Goal: Task Accomplishment & Management: Complete application form

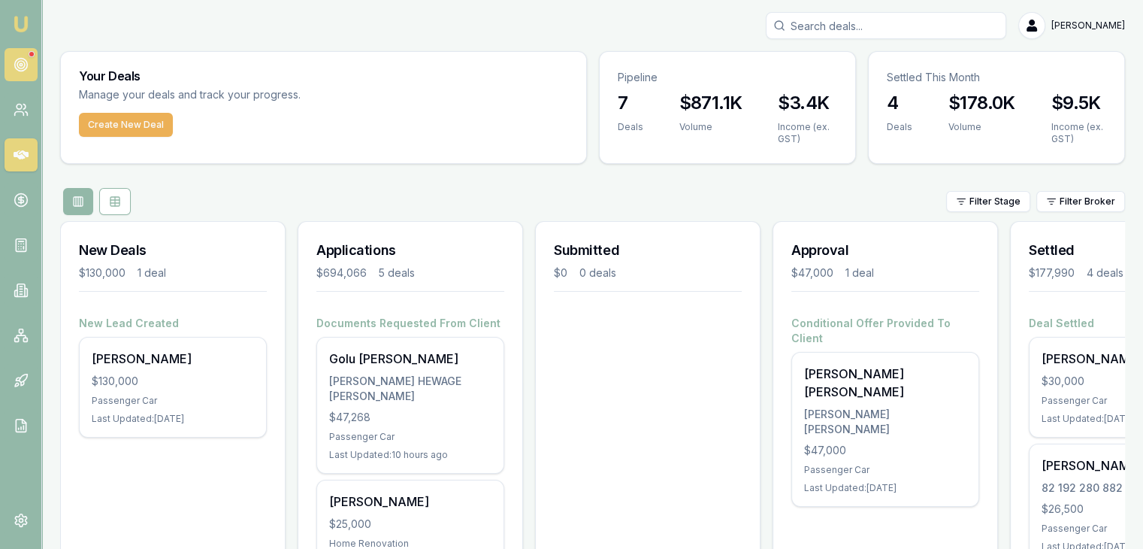
click at [36, 71] on link at bounding box center [21, 64] width 33 height 33
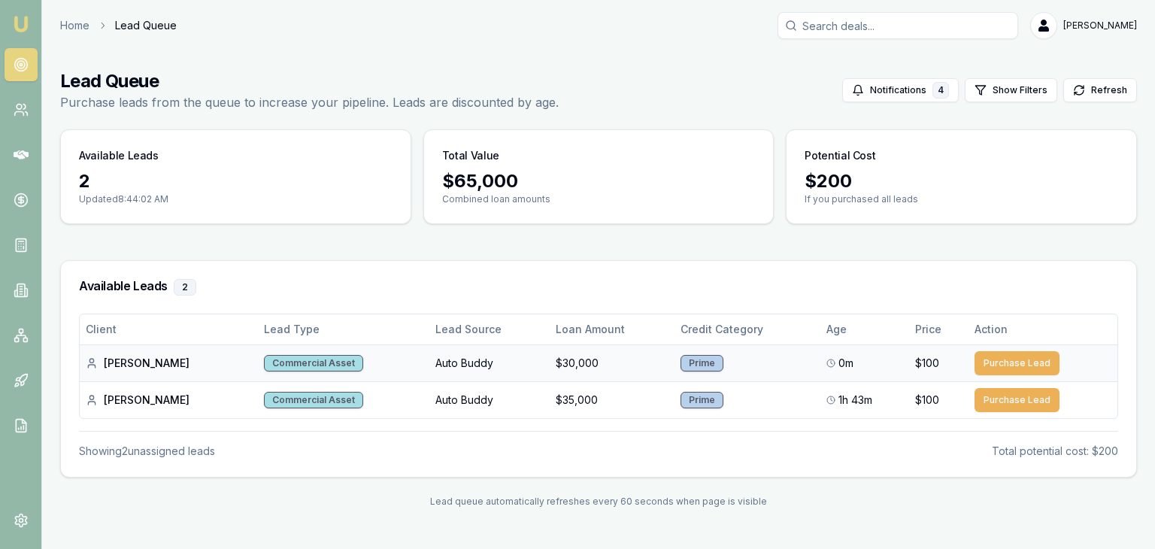
click at [550, 365] on td "$30,000" at bounding box center [612, 362] width 125 height 37
click at [24, 117] on icon at bounding box center [21, 109] width 15 height 15
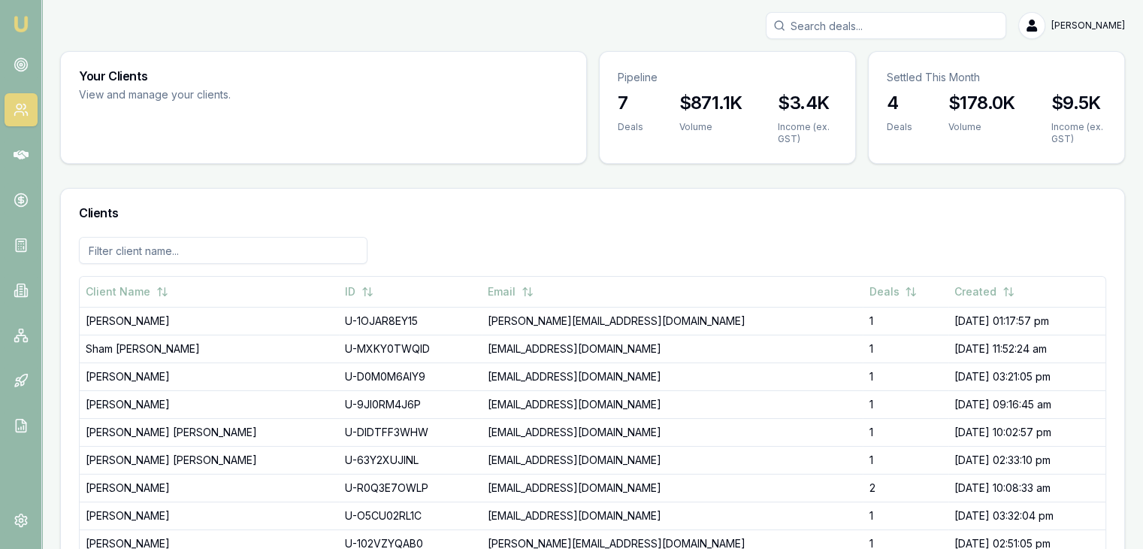
click at [11, 15] on link "Emu Broker" at bounding box center [21, 24] width 24 height 24
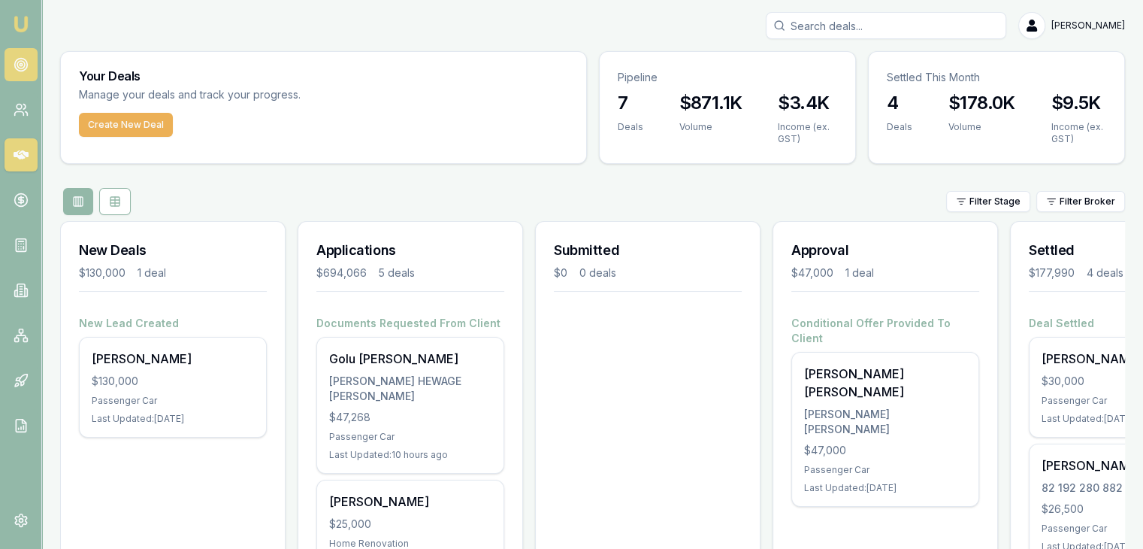
click at [16, 55] on link at bounding box center [21, 64] width 33 height 33
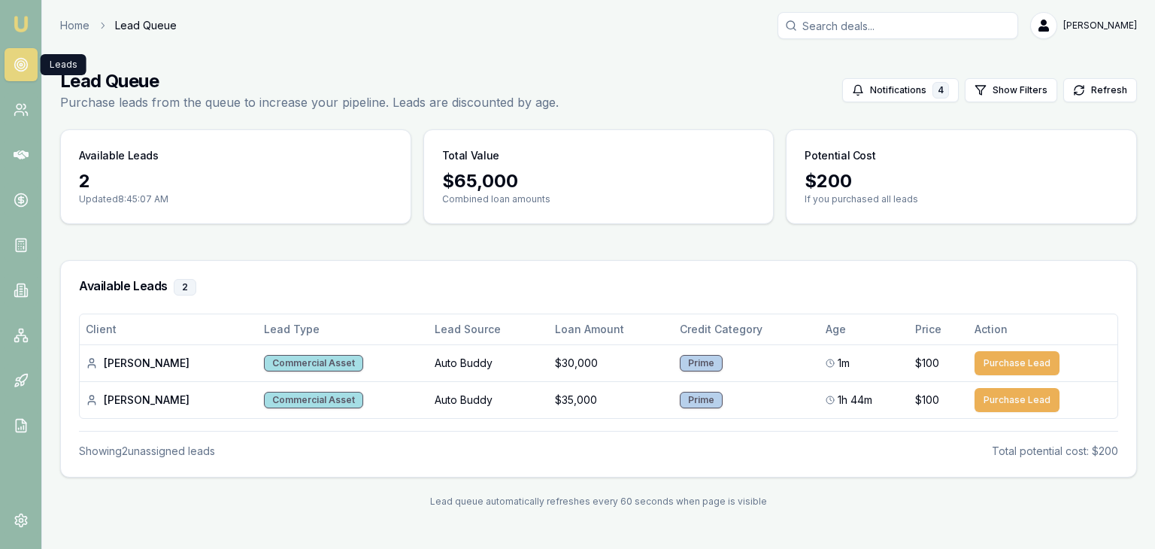
click at [23, 24] on img at bounding box center [21, 24] width 18 height 18
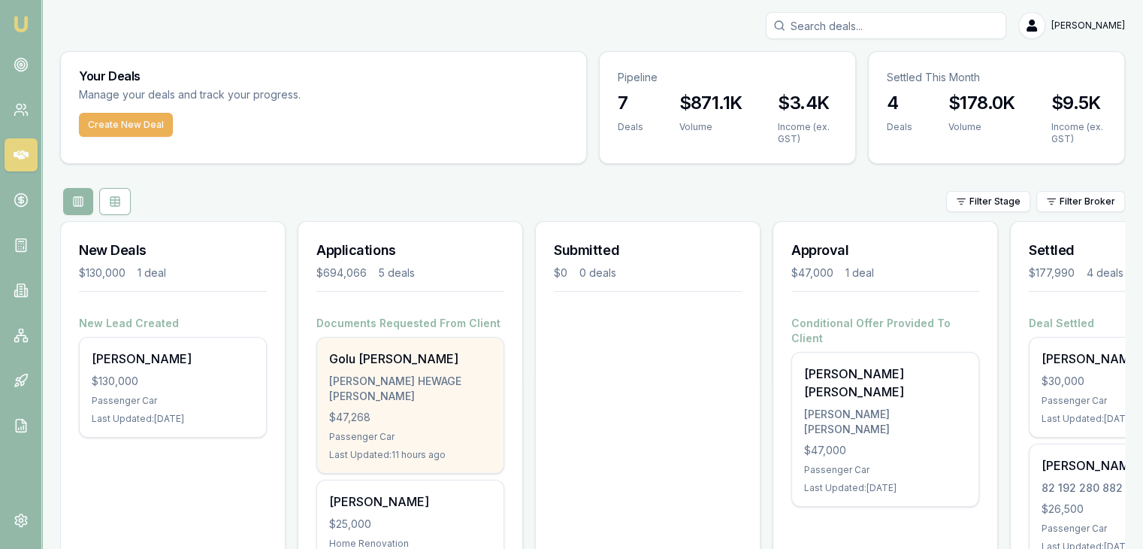
click at [370, 404] on div "Golu H J DE Silva DE SILVA, GOLU HEWAGE JANANIE VISHAKA $47,268 Passenger Car L…" at bounding box center [410, 405] width 186 height 135
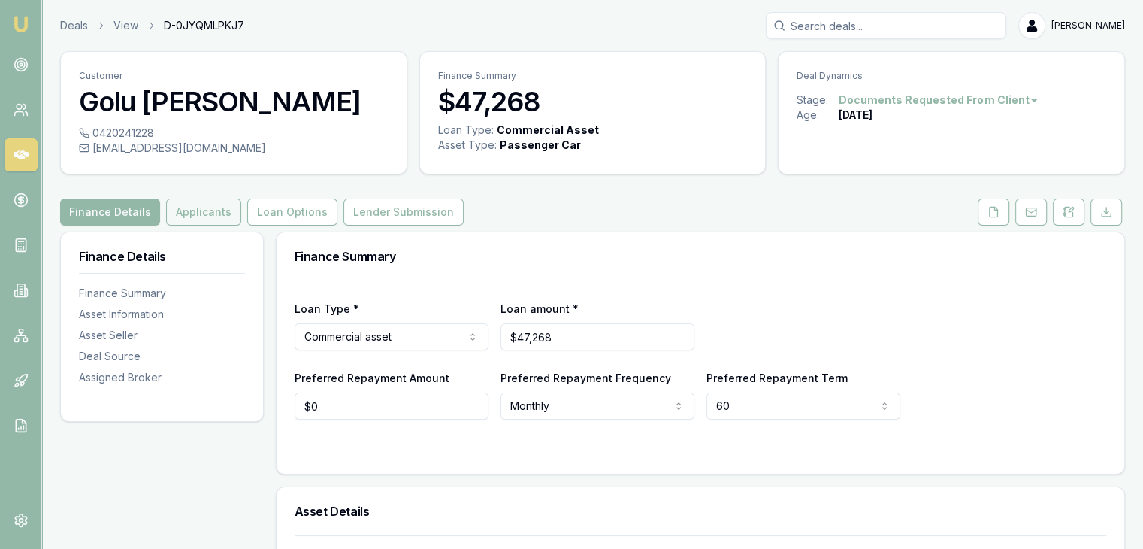
click at [197, 220] on button "Applicants" at bounding box center [203, 211] width 75 height 27
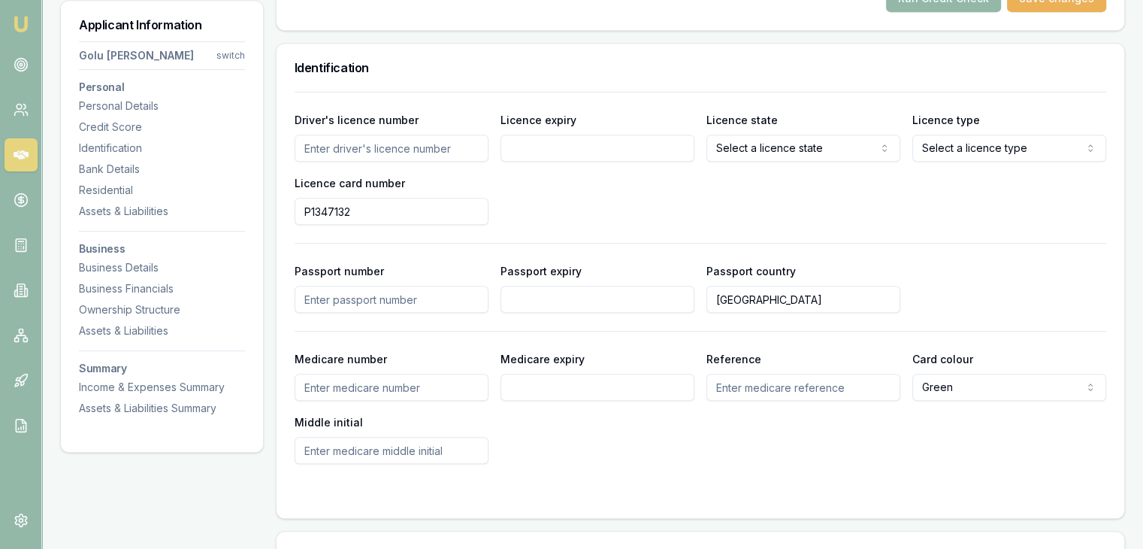
scroll to position [734, 0]
click at [329, 148] on input "Driver's licence number" at bounding box center [392, 146] width 194 height 27
click at [521, 183] on div "Driver's licence number [DRIVERS_LICENSE_NUMBER] Licence expiry Licence state S…" at bounding box center [701, 166] width 812 height 114
click at [326, 142] on input "051272951" at bounding box center [392, 146] width 194 height 27
type input "051372951"
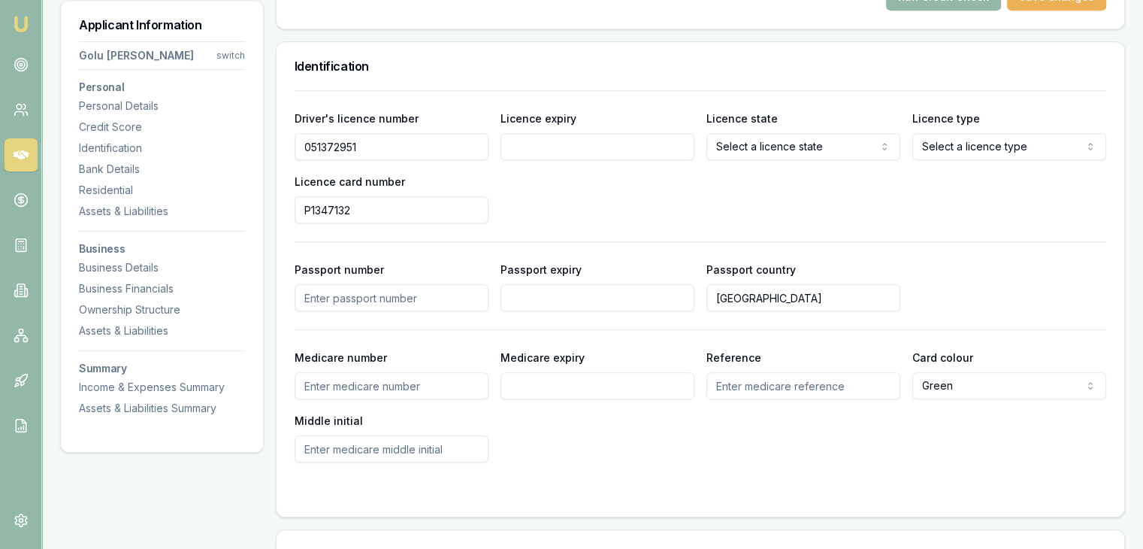
click at [548, 178] on div "Driver's licence number [DRIVERS_LICENSE_NUMBER] Licence expiry Licence state S…" at bounding box center [701, 166] width 812 height 114
click at [586, 146] on input "Licence expiry" at bounding box center [598, 146] width 194 height 27
type input "[DATE]"
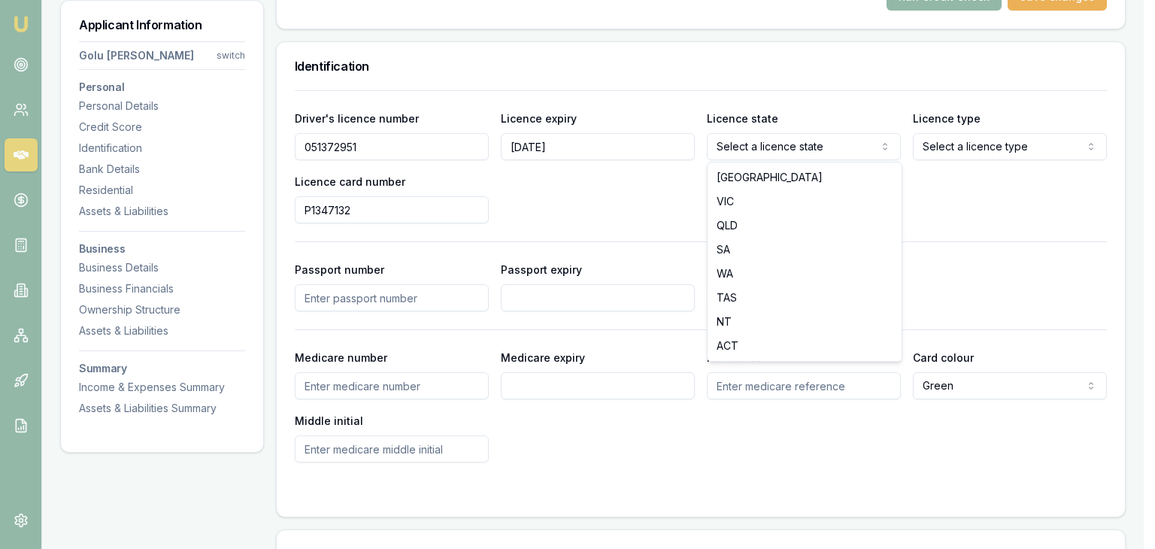
select select "VIC"
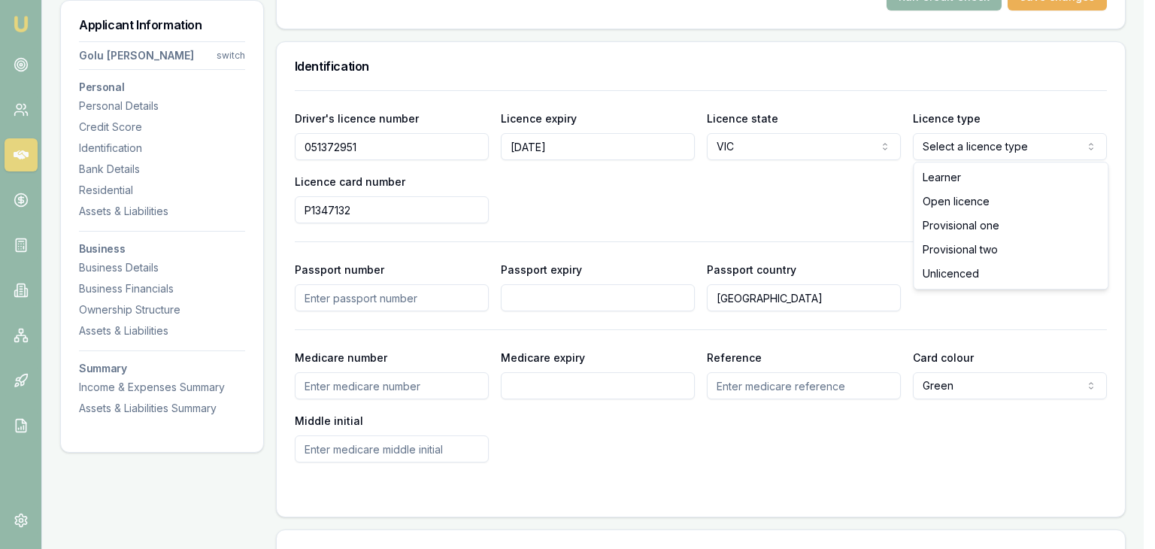
select select "OPEN_LICENCE"
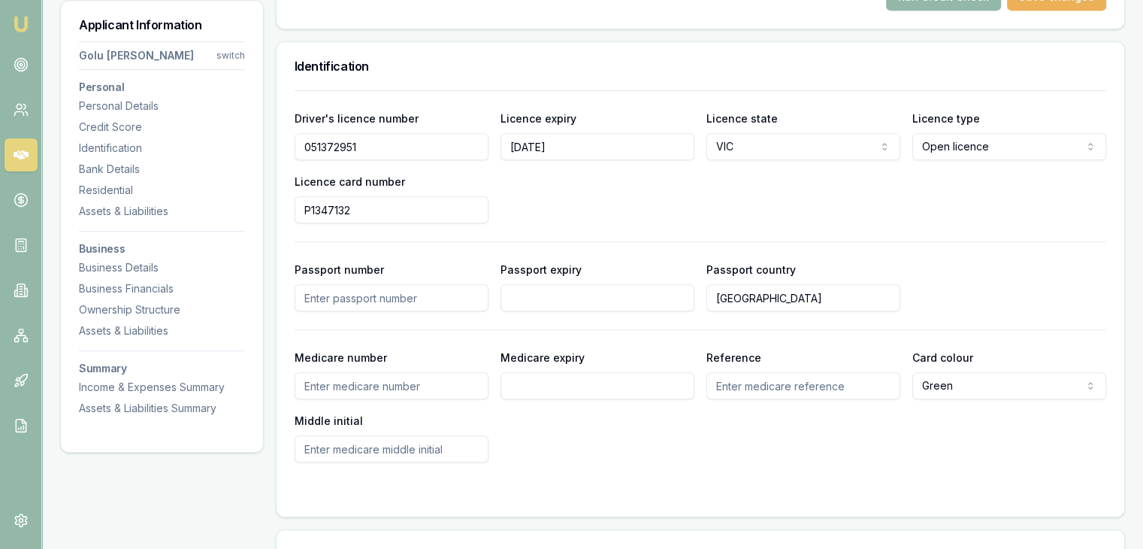
click at [402, 214] on input "P1347132" at bounding box center [392, 209] width 194 height 27
type input "P"
type input "P4994426"
click at [566, 211] on div "Driver's licence number [DRIVERS_LICENSE_NUMBER] Licence expiry [DATE] Licence …" at bounding box center [701, 166] width 812 height 114
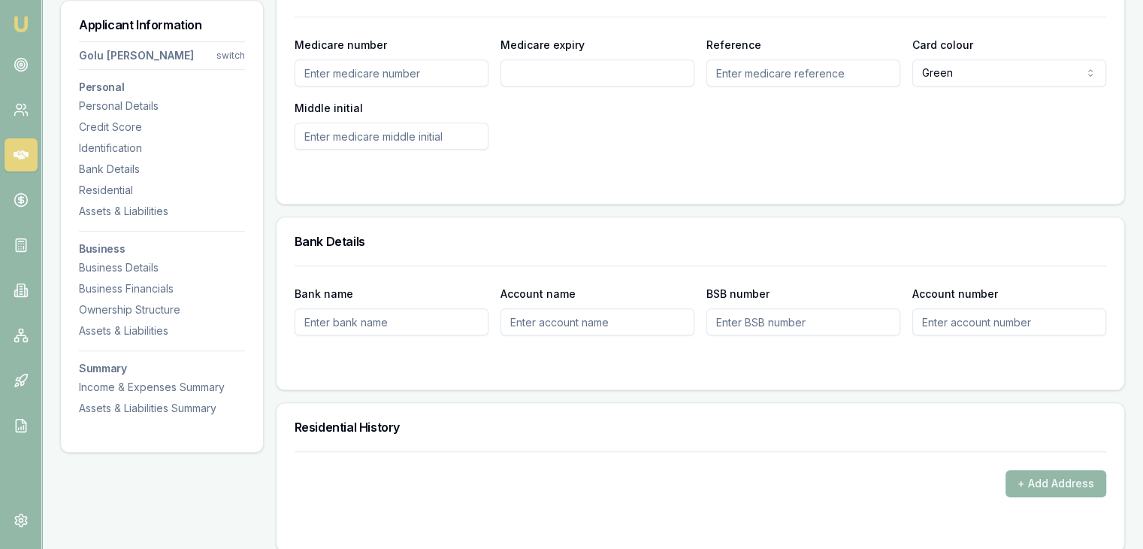
scroll to position [1046, 0]
click at [376, 331] on input "Bank name" at bounding box center [392, 321] width 194 height 27
click at [1027, 487] on button "+ Add Address" at bounding box center [1056, 483] width 101 height 27
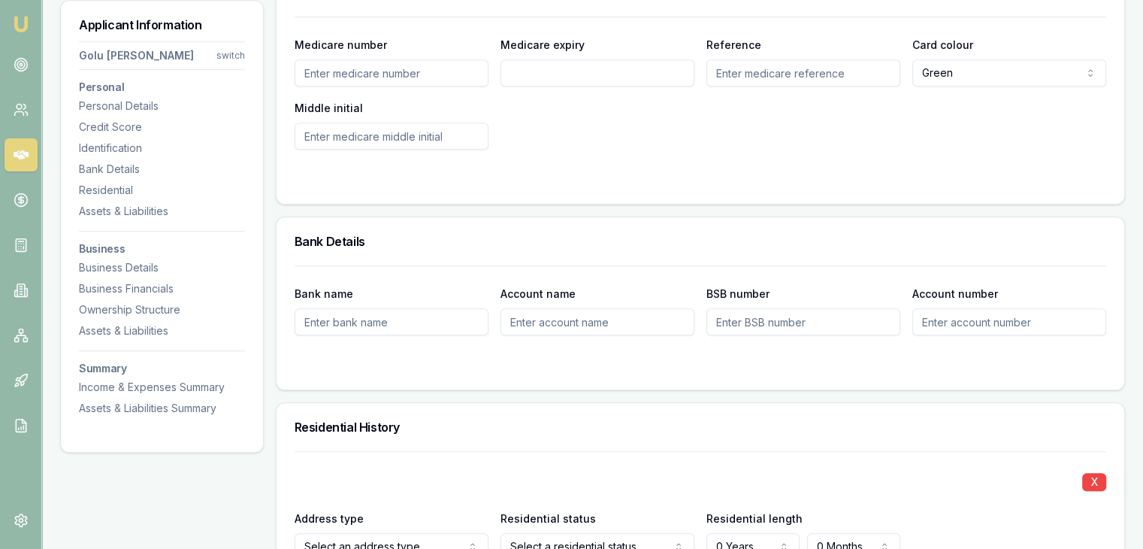
scroll to position [1386, 0]
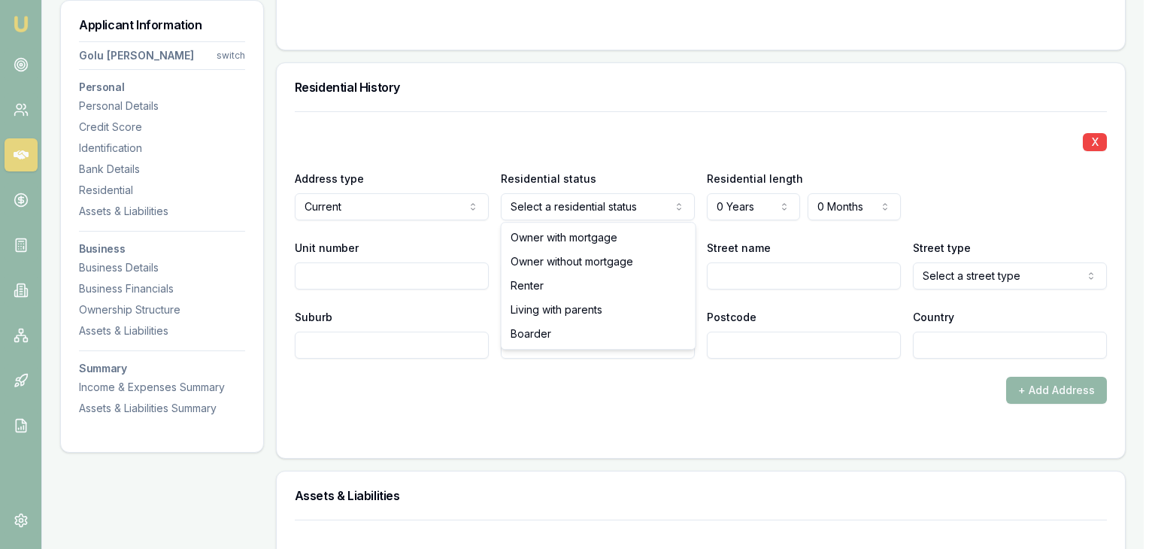
select select "RENTER"
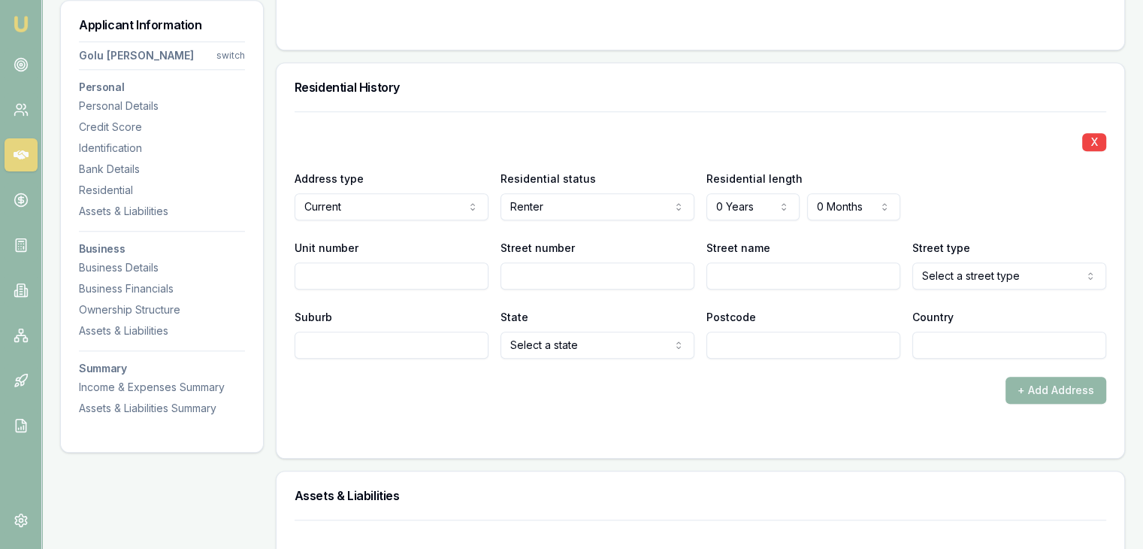
click at [740, 271] on input "Street name" at bounding box center [804, 275] width 194 height 27
paste input "[STREET_ADDRESS][PERSON_NAME]"
drag, startPoint x: 780, startPoint y: 274, endPoint x: 841, endPoint y: 275, distance: 60.9
click at [841, 275] on input "[STREET_ADDRESS][PERSON_NAME]" at bounding box center [804, 275] width 194 height 27
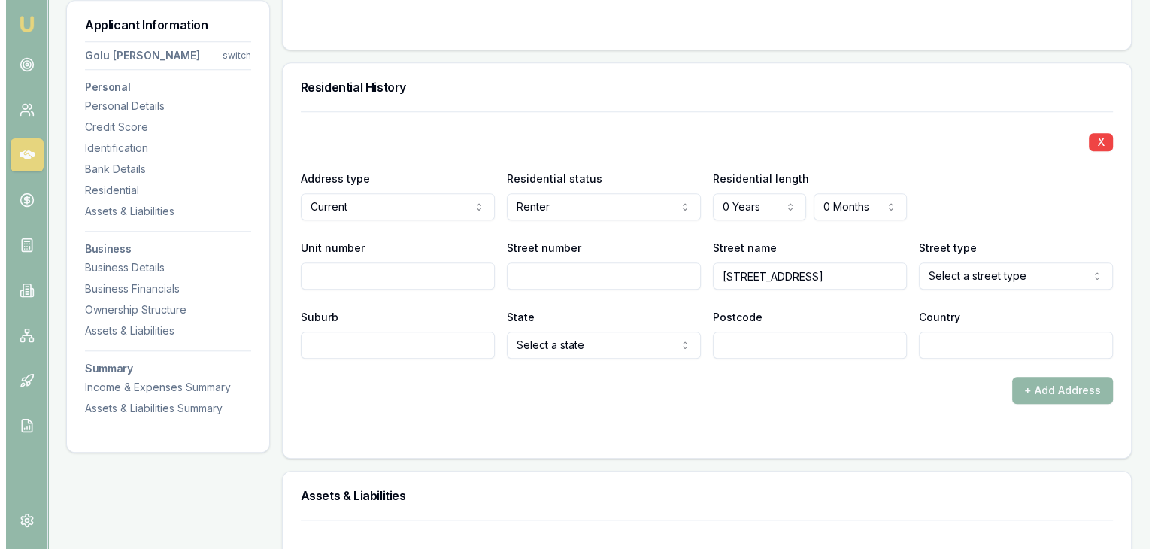
scroll to position [0, 0]
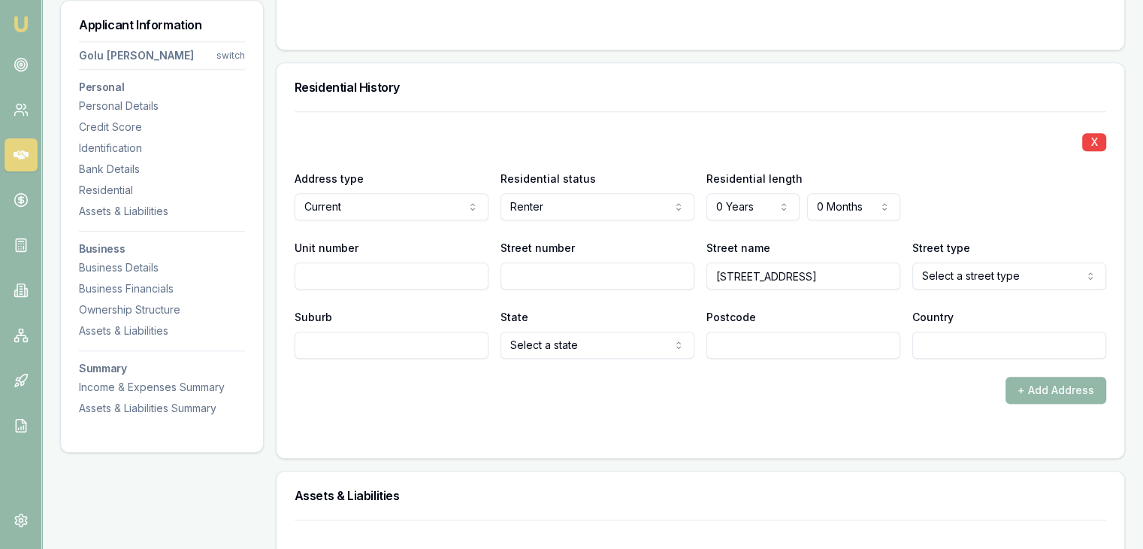
type input "[STREET_ADDRESS]"
click at [397, 347] on input "Suburb" at bounding box center [392, 345] width 194 height 27
paste input "[PERSON_NAME] north"
type input "[PERSON_NAME] north"
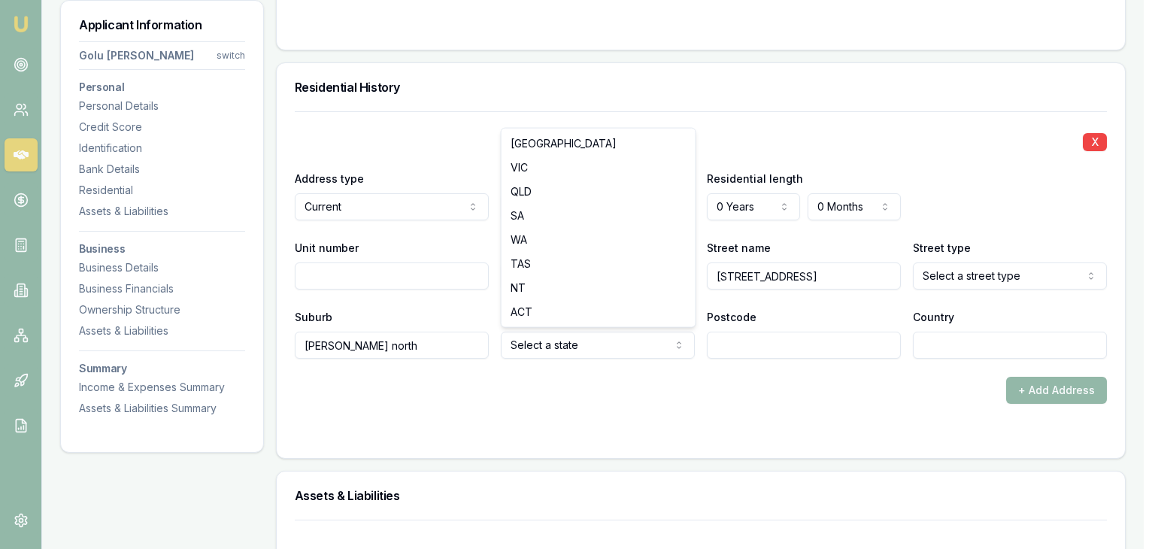
select select "VIC"
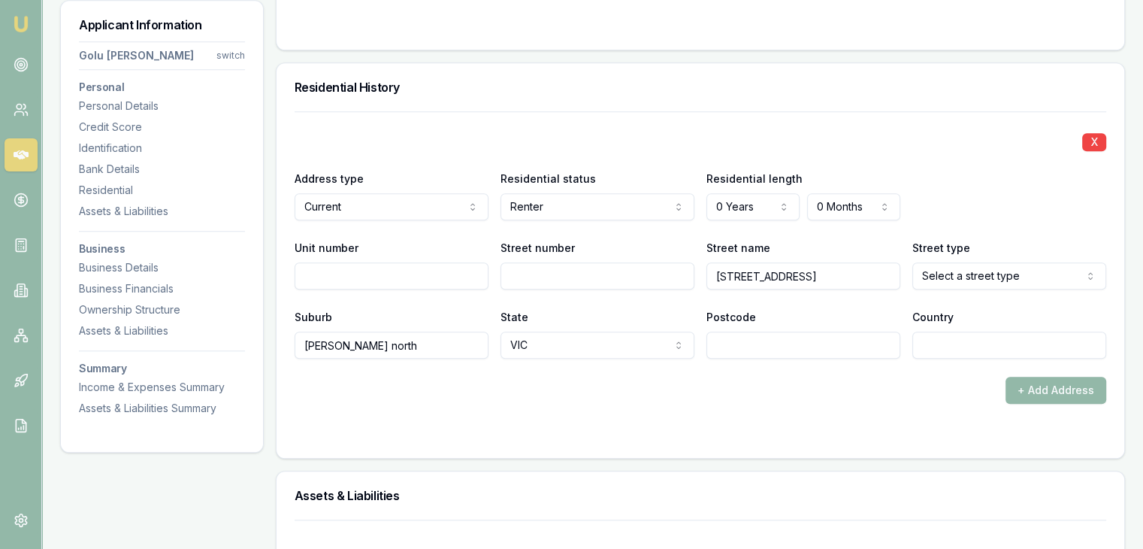
click at [771, 350] on input "Postcode" at bounding box center [804, 345] width 194 height 27
type input "3978"
click at [859, 266] on input "[STREET_ADDRESS]" at bounding box center [804, 275] width 194 height 27
click at [727, 272] on input "16 Borthwick" at bounding box center [804, 275] width 194 height 27
type input "Borthwick"
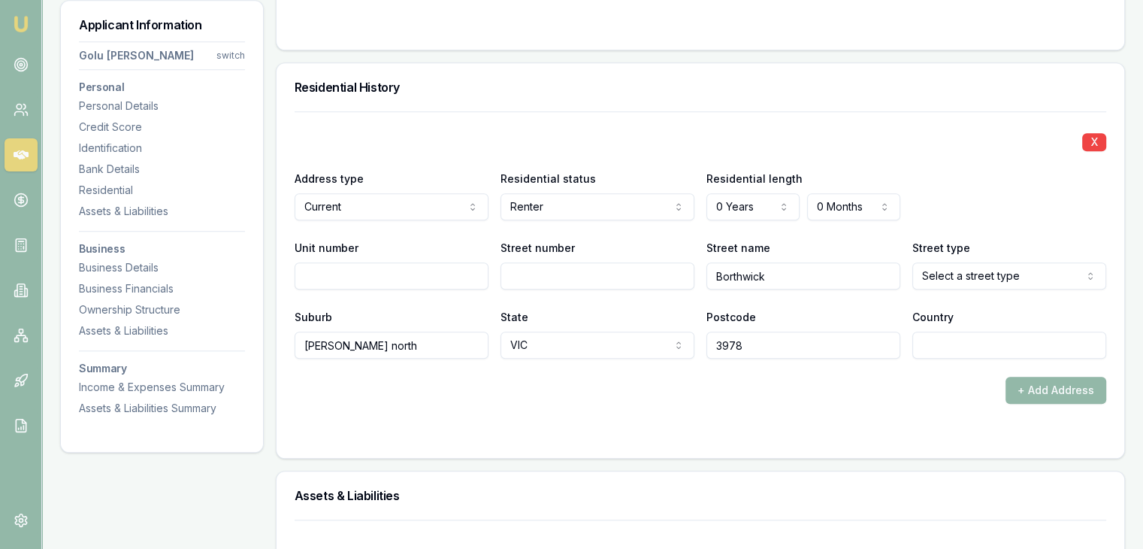
click at [637, 276] on input "Street number" at bounding box center [598, 275] width 194 height 27
type input "16"
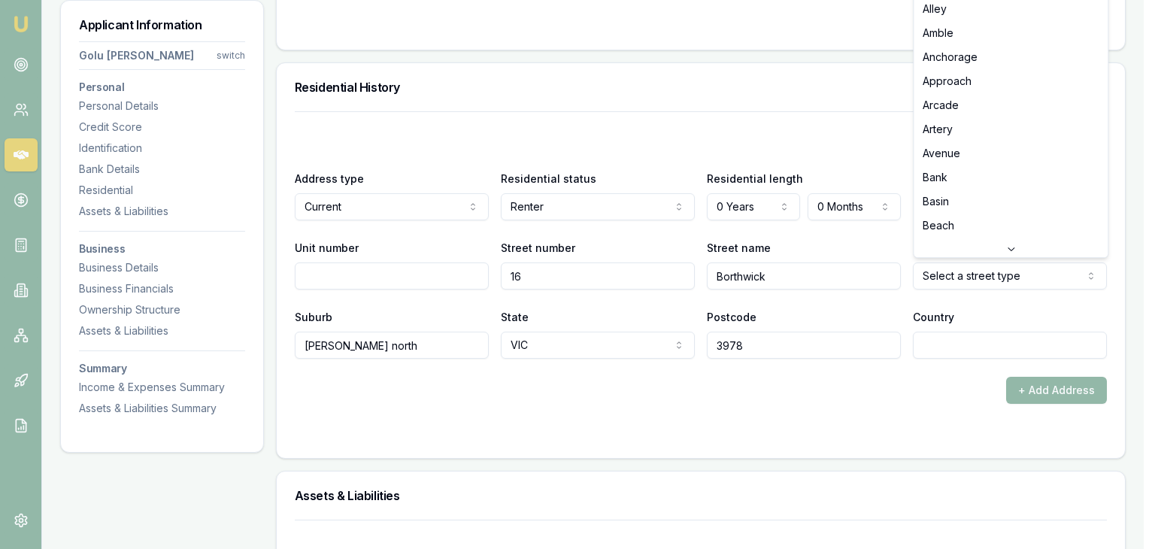
select select "Parade"
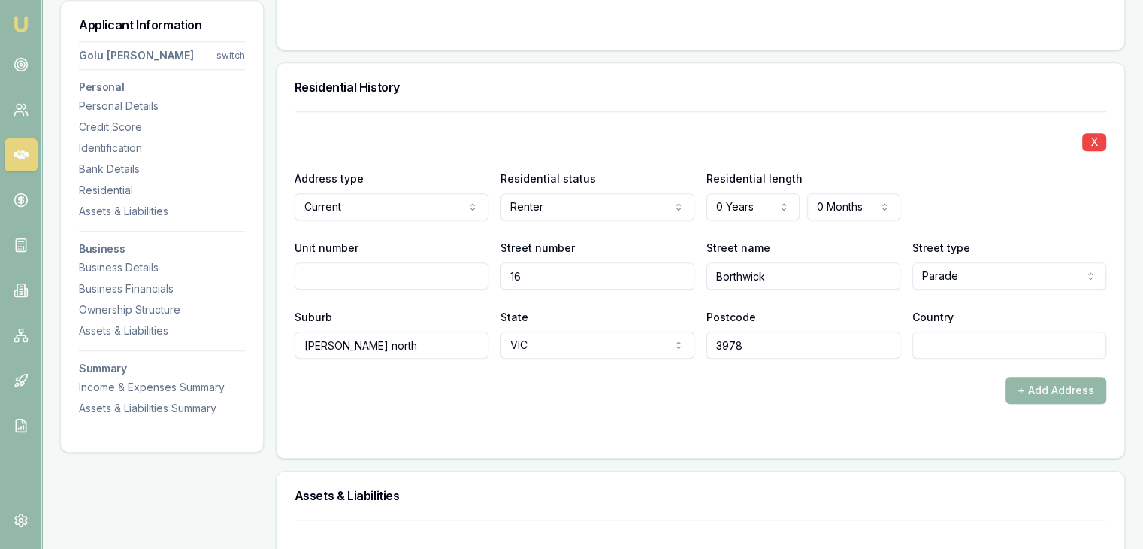
click at [848, 380] on div "+ Add Address" at bounding box center [701, 390] width 812 height 27
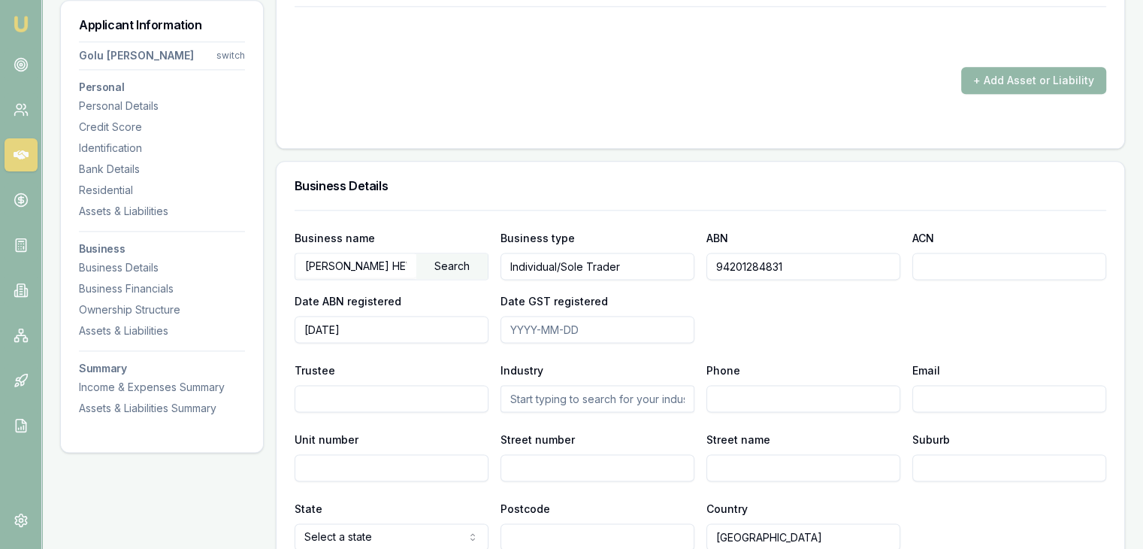
scroll to position [1901, 0]
click at [514, 326] on input "Date GST registered" at bounding box center [598, 328] width 194 height 27
type input "0"
type input "2"
click at [450, 262] on div "Search" at bounding box center [451, 266] width 71 height 26
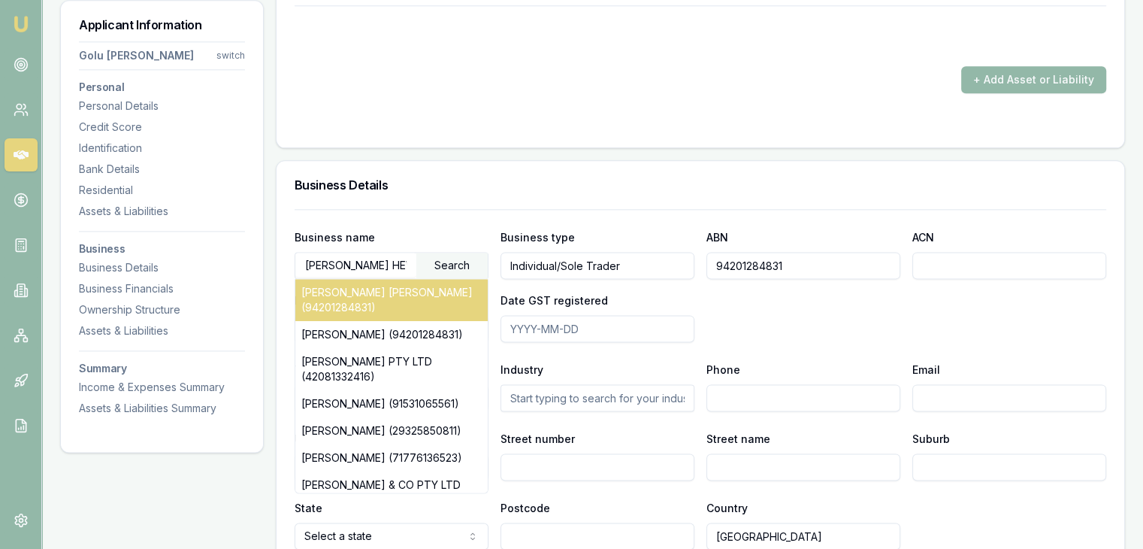
click at [401, 301] on div "[PERSON_NAME] [PERSON_NAME] (94201284831)" at bounding box center [391, 300] width 192 height 42
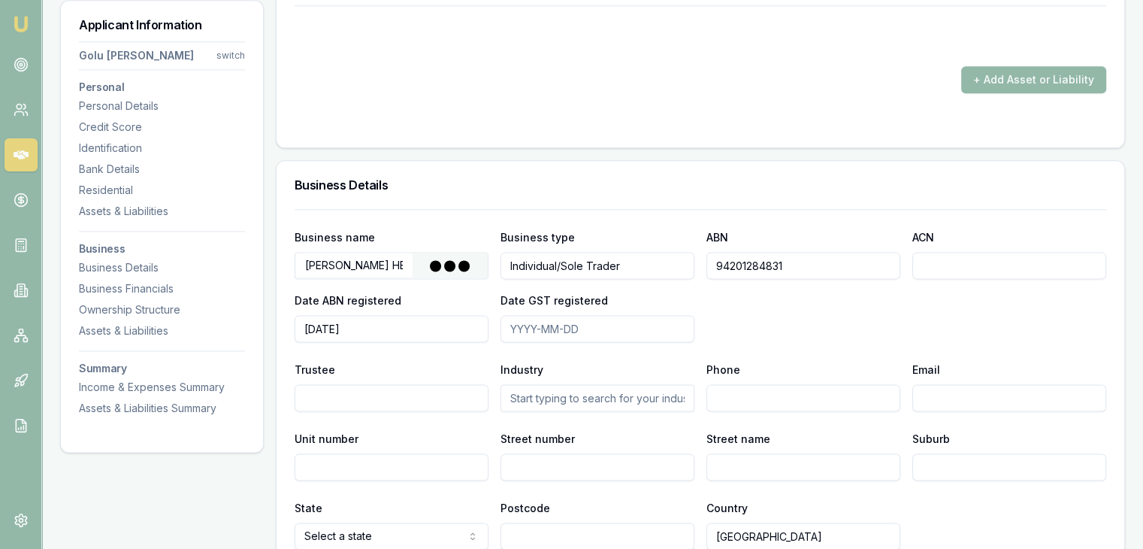
type input "[DATE]"
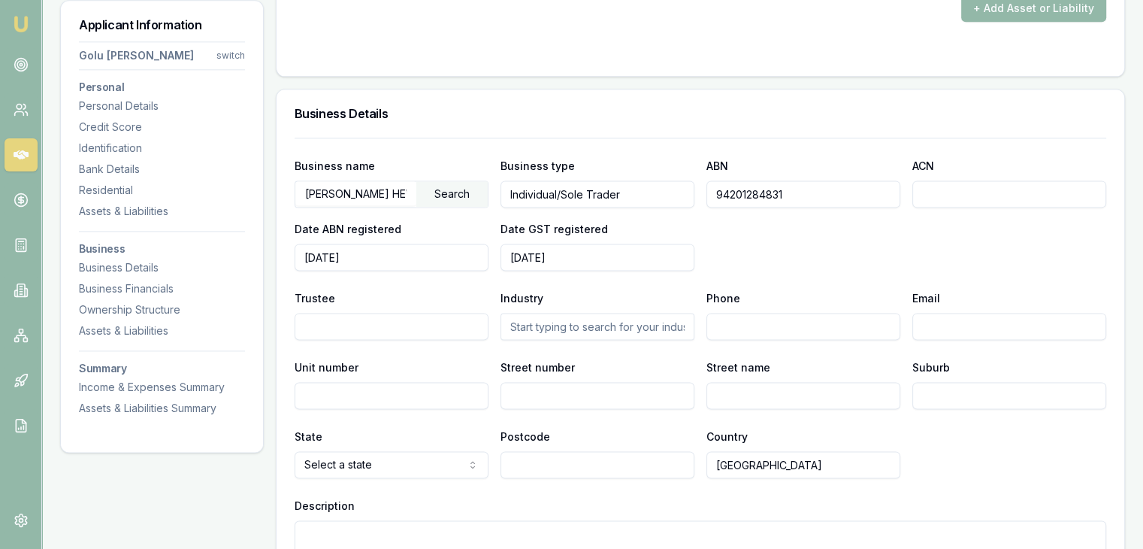
scroll to position [1973, 0]
click at [545, 328] on input "text" at bounding box center [598, 325] width 194 height 27
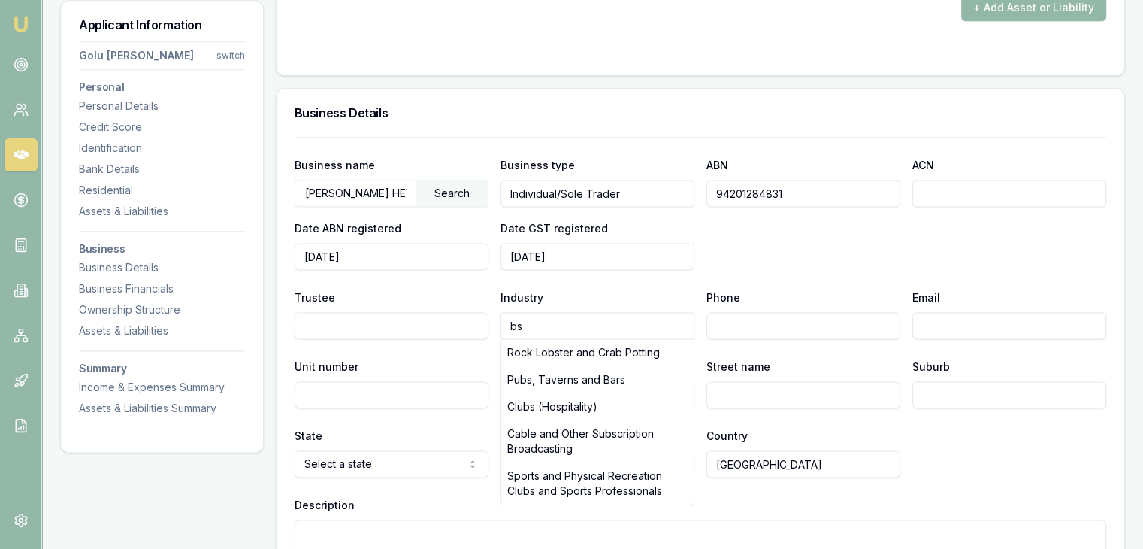
type input "b"
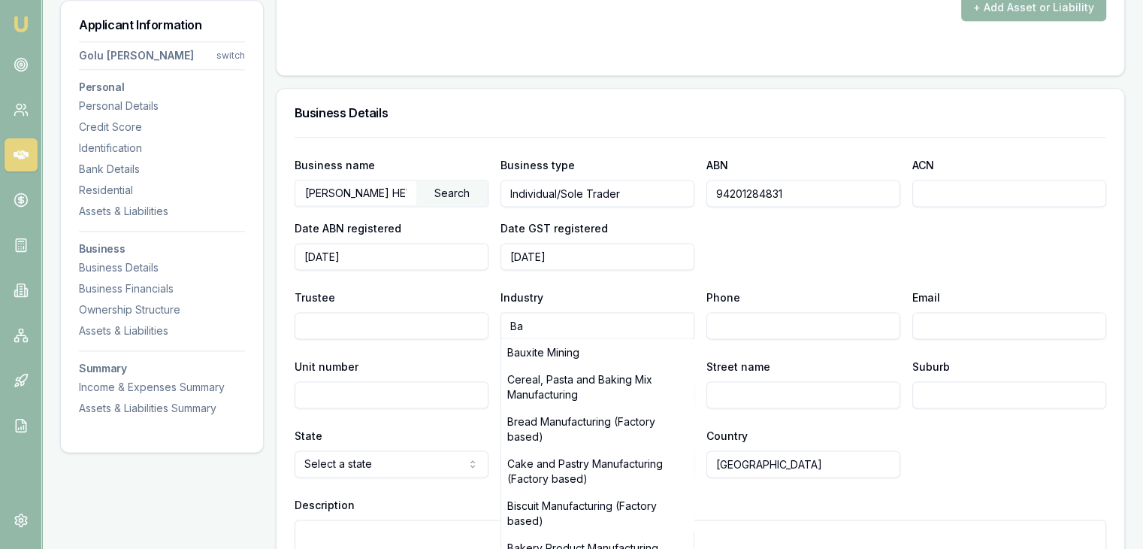
type input "B"
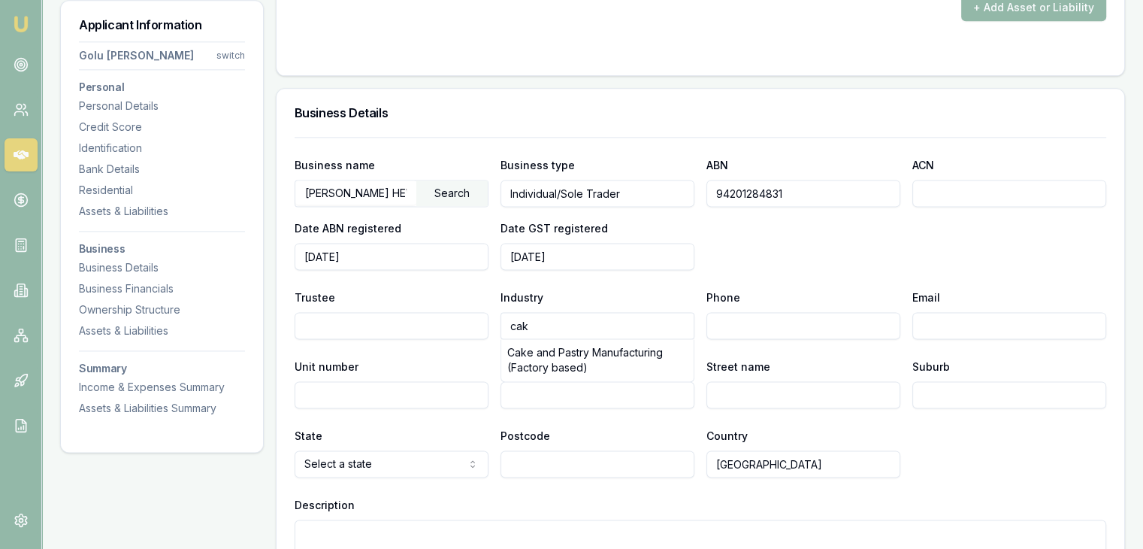
click at [601, 418] on div "Business name [PERSON_NAME] HEWAGE [PERSON_NAME] Search Business type Individua…" at bounding box center [701, 351] width 812 height 428
click at [561, 323] on input "cak" at bounding box center [598, 325] width 194 height 27
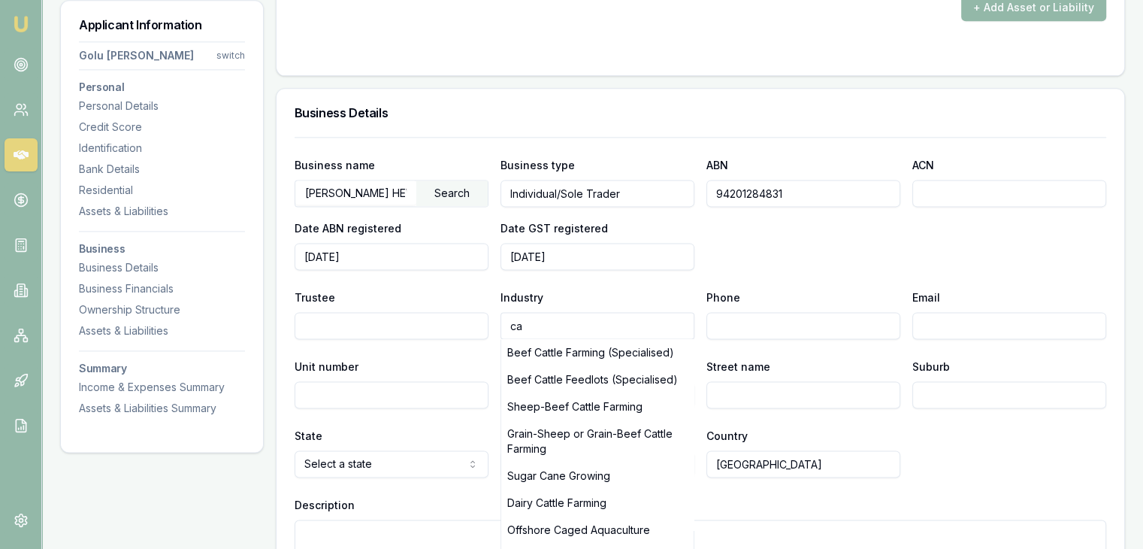
type input "c"
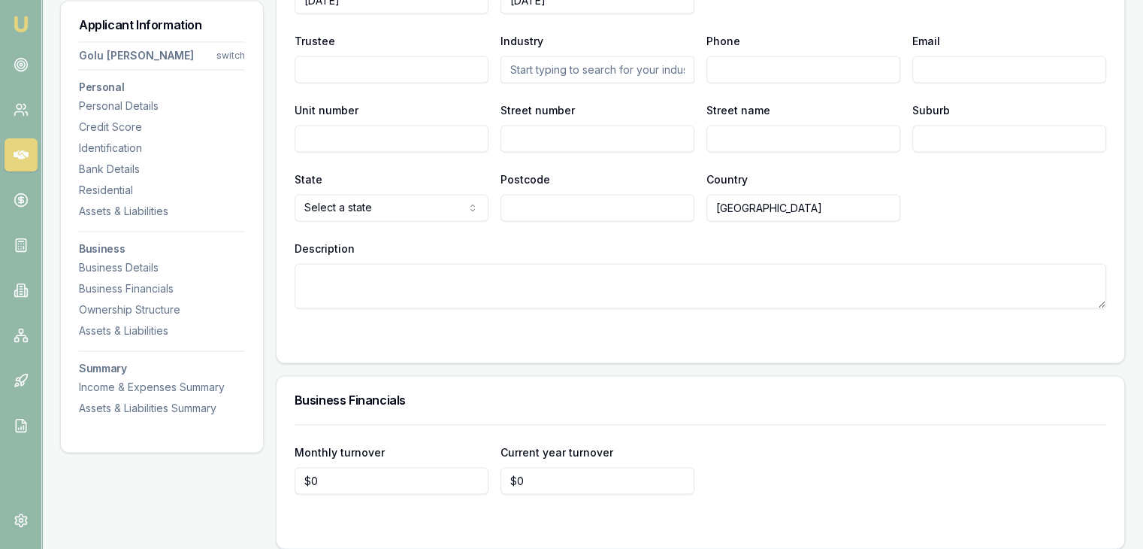
scroll to position [2239, 0]
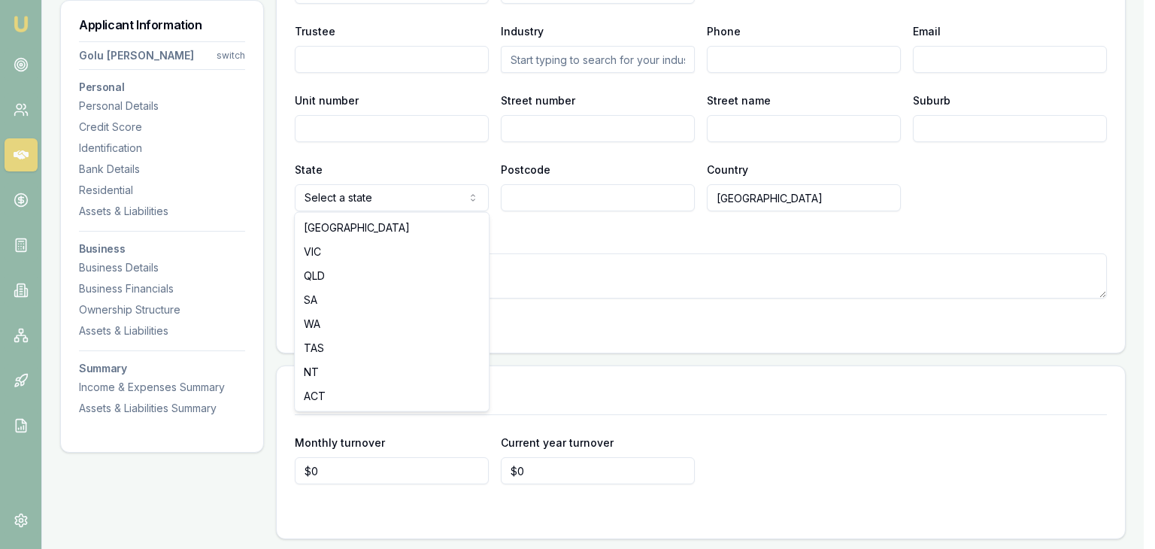
select select "VIC"
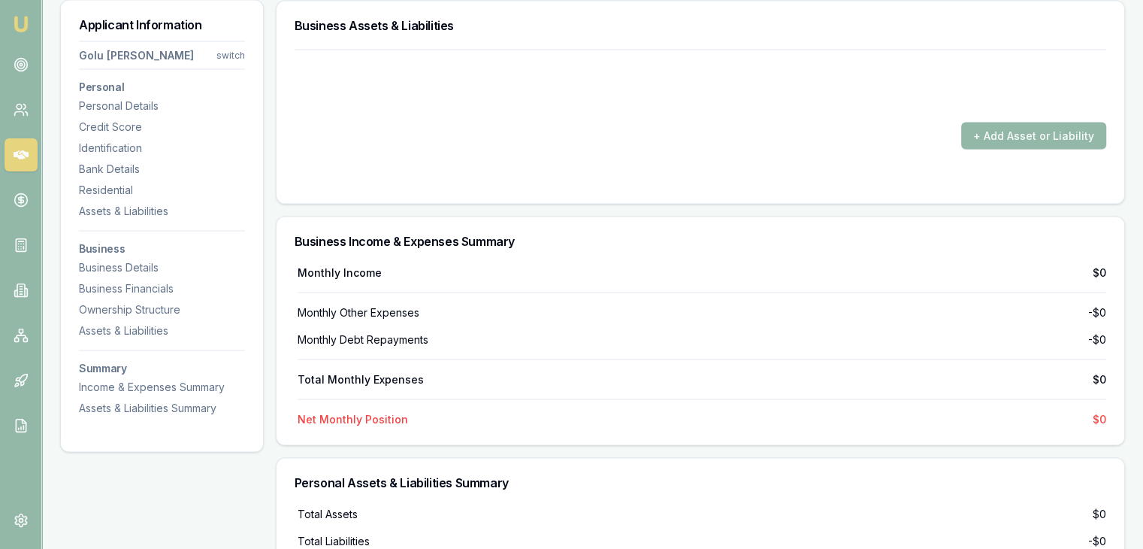
scroll to position [2948, 0]
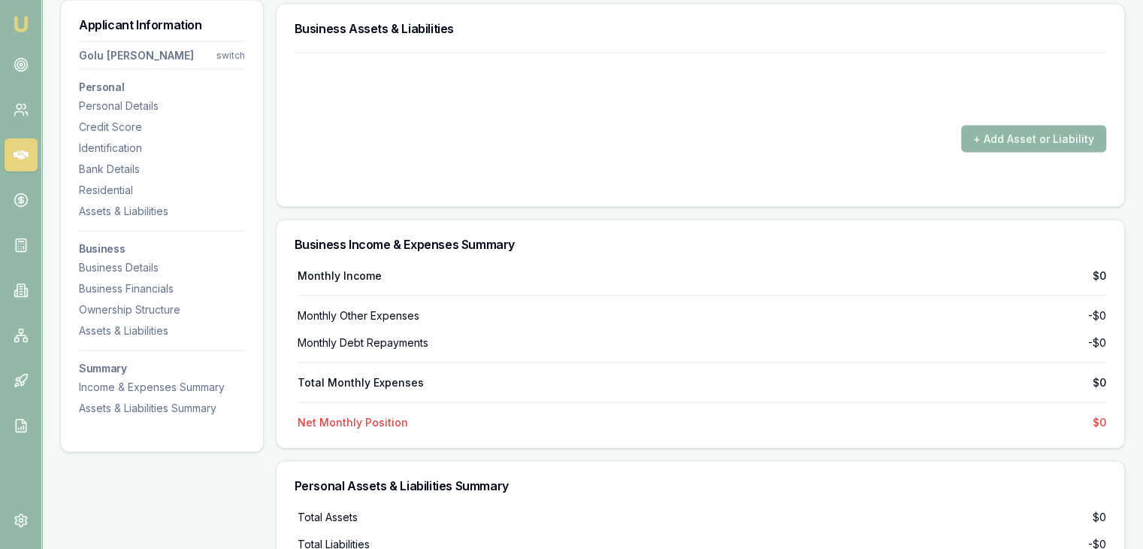
click at [977, 139] on button "+ Add Asset or Liability" at bounding box center [1034, 139] width 145 height 27
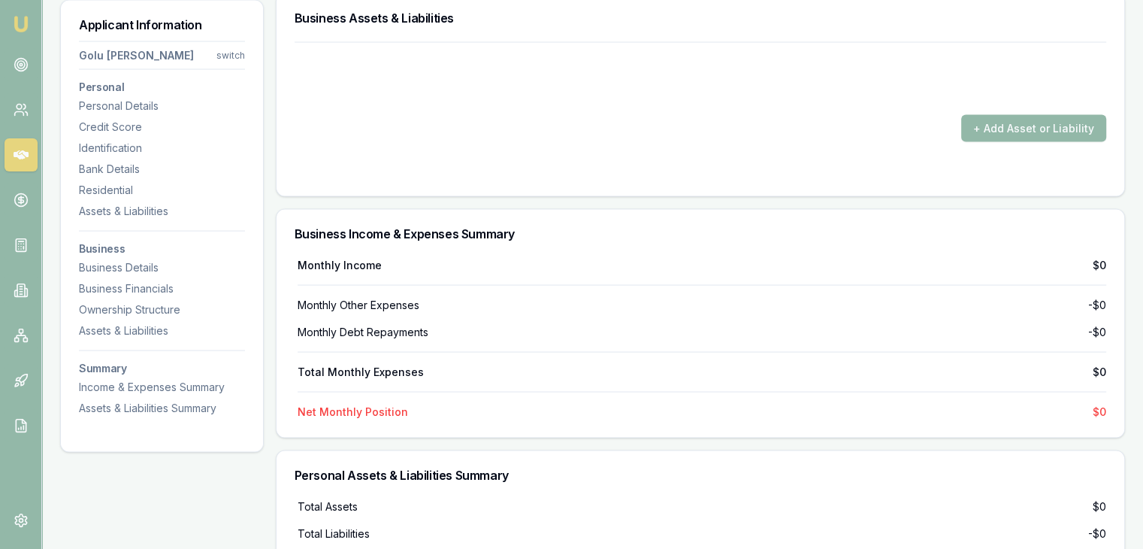
scroll to position [2980, 0]
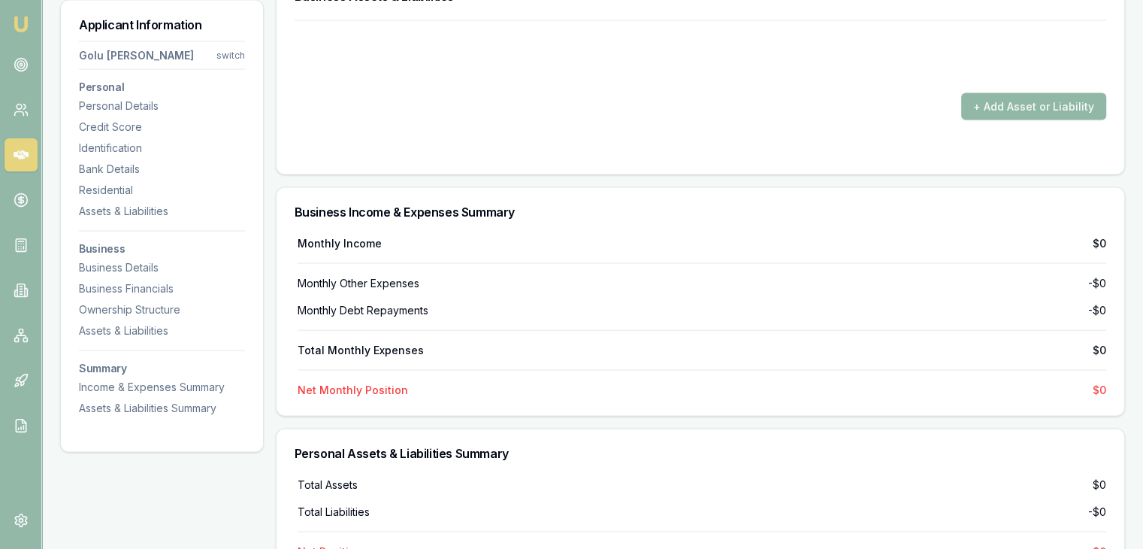
click at [977, 96] on button "+ Add Asset or Liability" at bounding box center [1034, 106] width 145 height 27
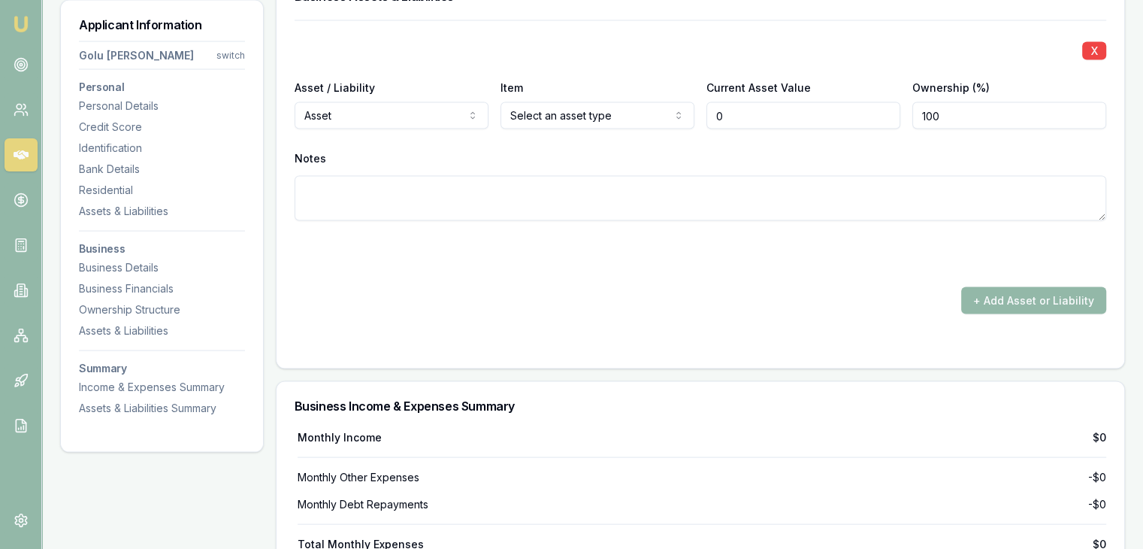
type input "$0"
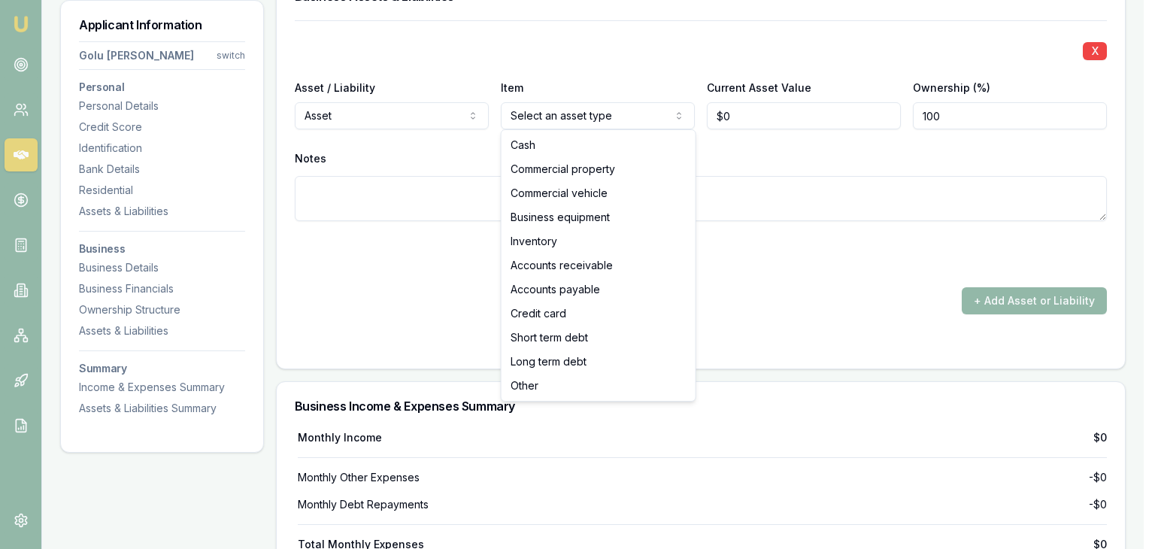
select select "COMMERCIAL_VEHICLE"
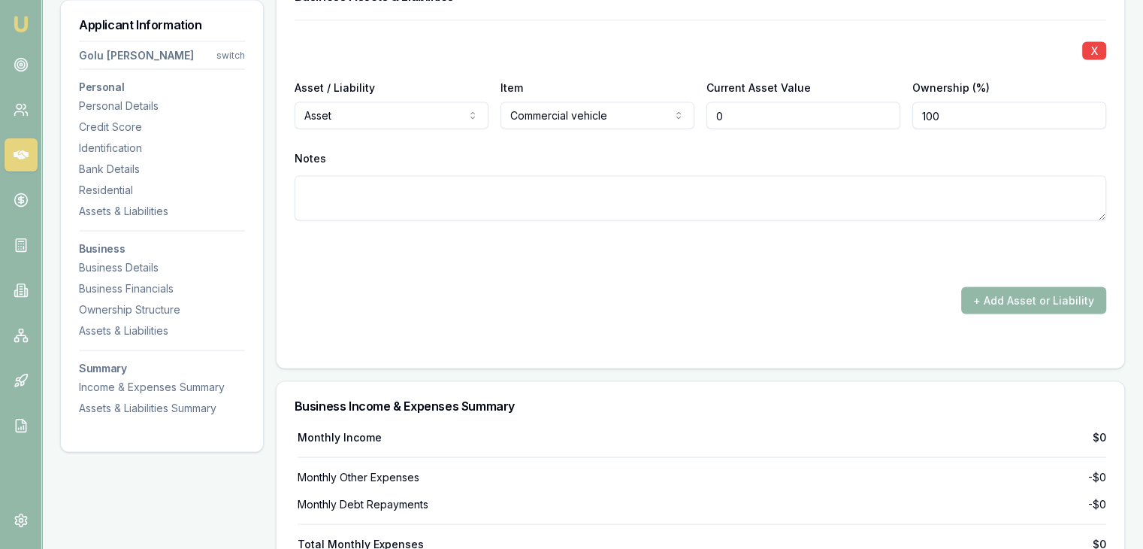
click at [731, 111] on input "0" at bounding box center [804, 115] width 194 height 27
type input "$55,000"
click at [698, 183] on textarea at bounding box center [701, 198] width 812 height 45
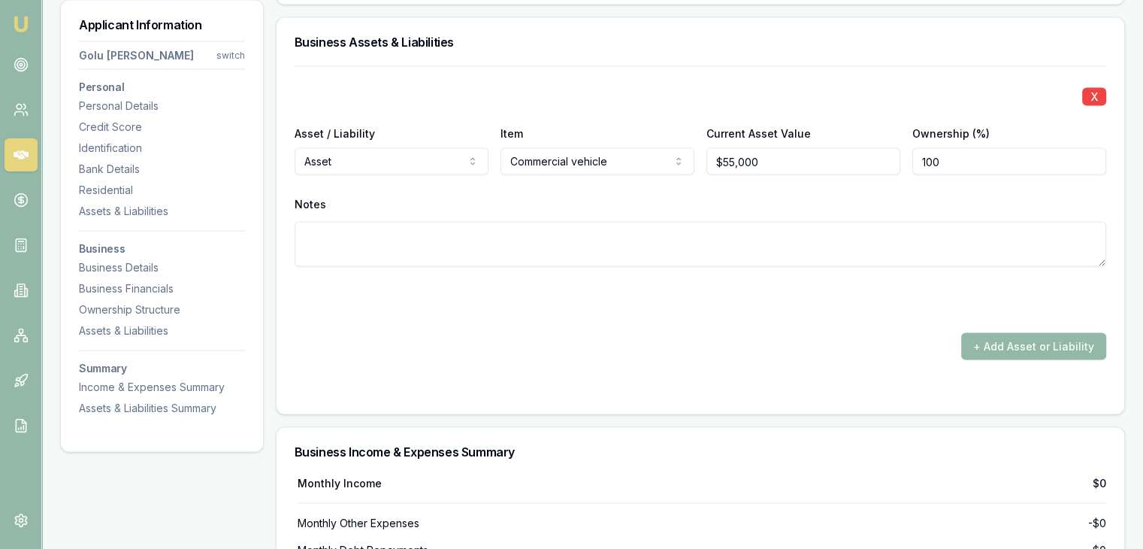
scroll to position [2935, 0]
click at [992, 348] on button "+ Add Asset or Liability" at bounding box center [1034, 345] width 145 height 27
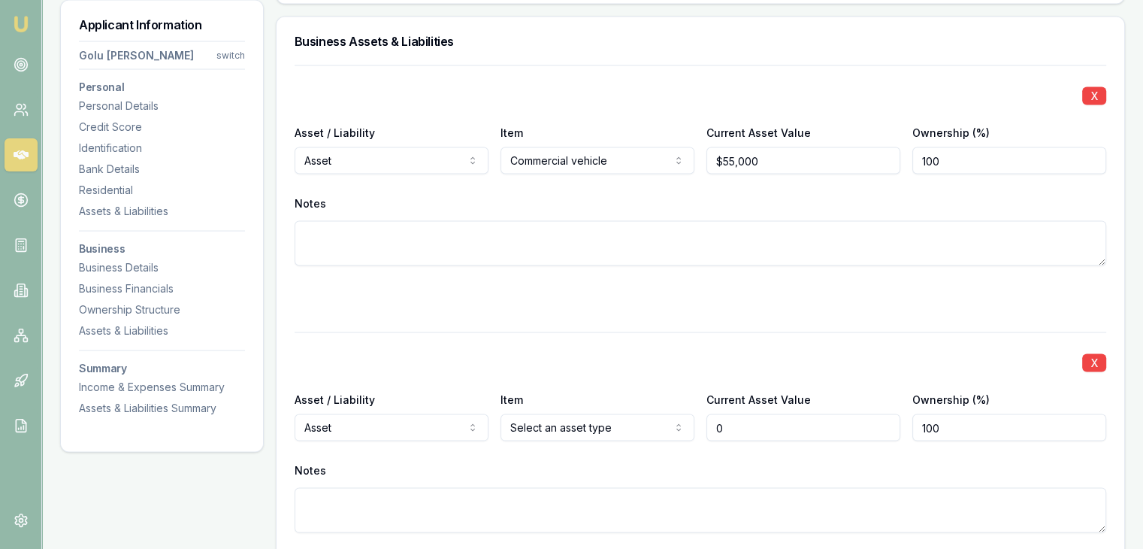
type input "$0"
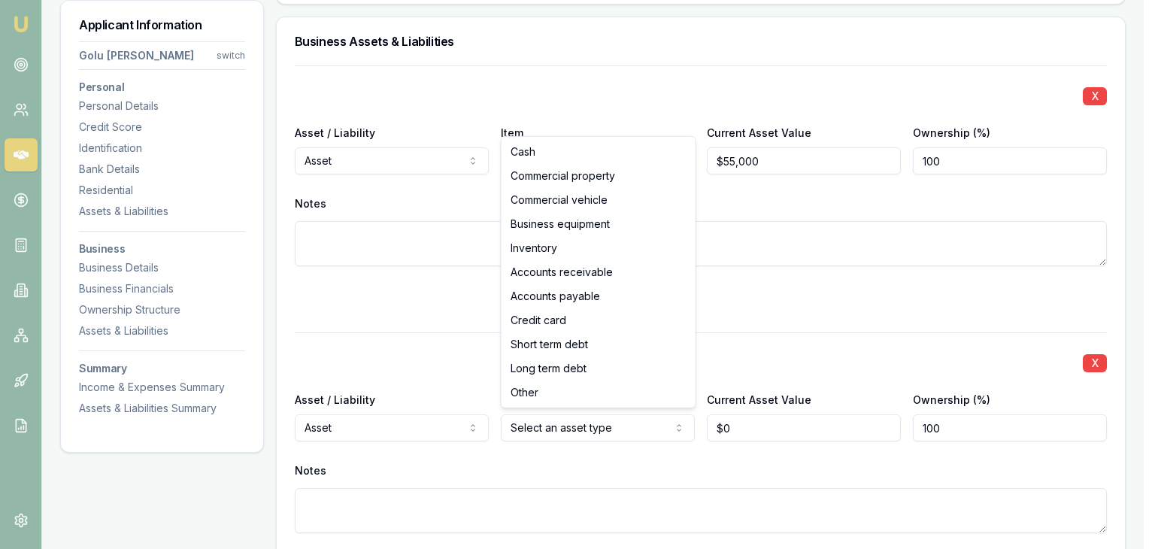
select select "COMMERCIAL_VEHICLE"
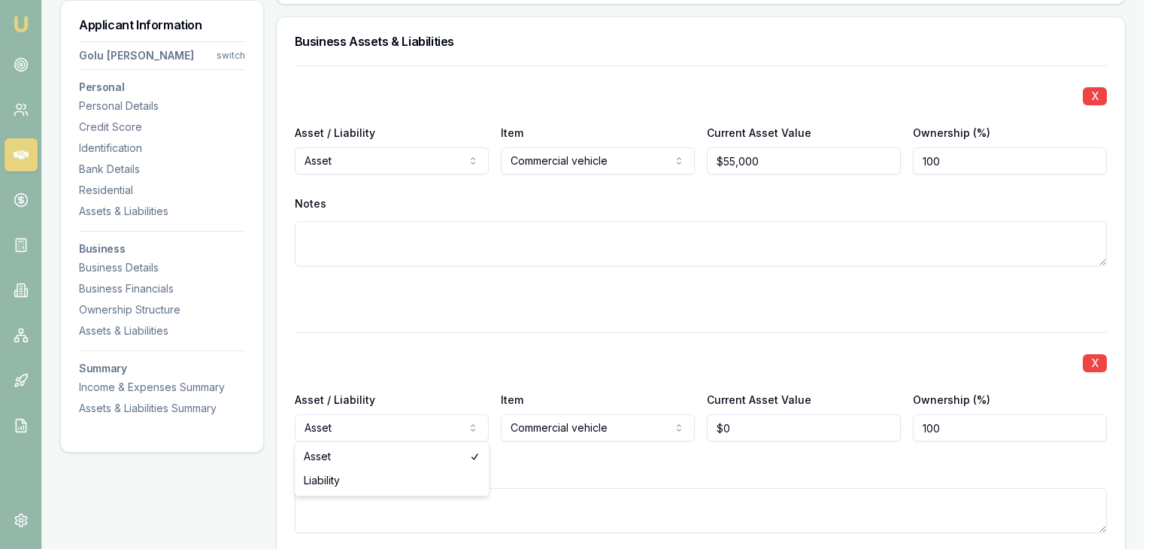
select select "LIABILITY"
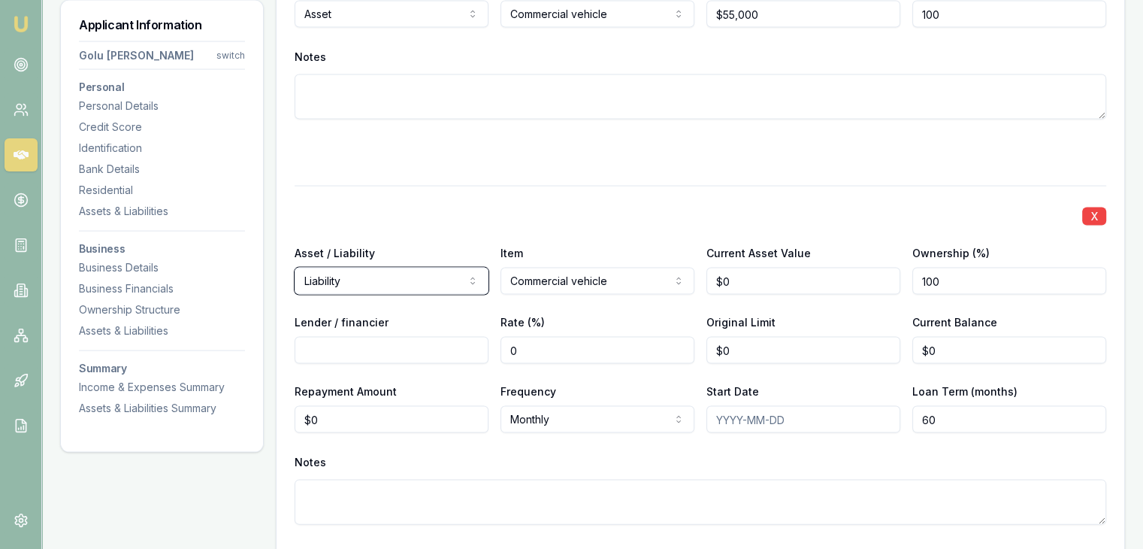
scroll to position [3126, 0]
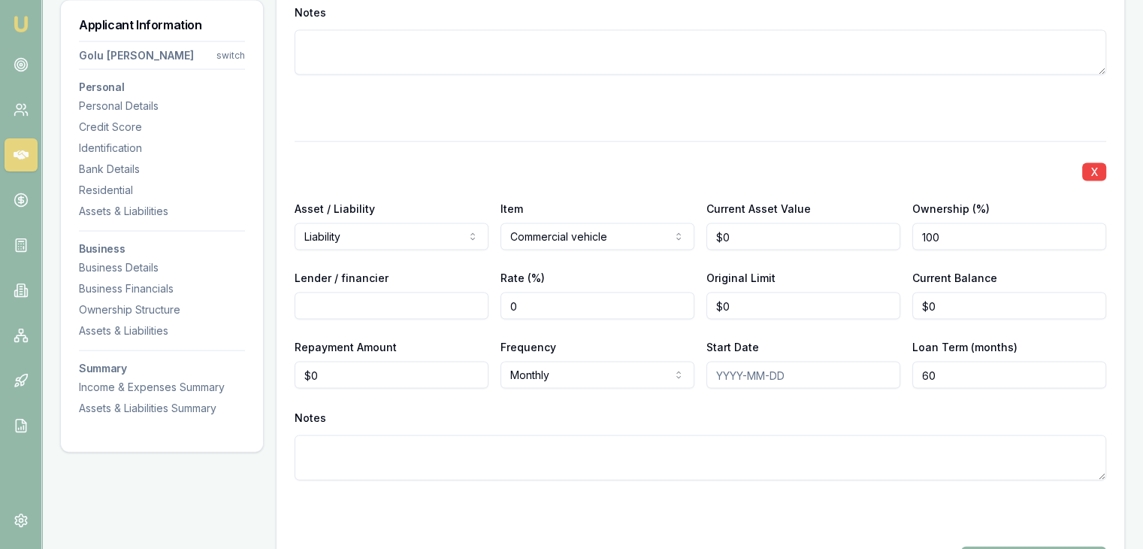
click at [433, 305] on input "Lender / financier" at bounding box center [392, 305] width 194 height 27
click at [772, 240] on input "0" at bounding box center [804, 236] width 194 height 27
type input "$55,000"
click at [605, 301] on input "0" at bounding box center [598, 305] width 194 height 27
click at [764, 304] on input "0" at bounding box center [804, 305] width 194 height 27
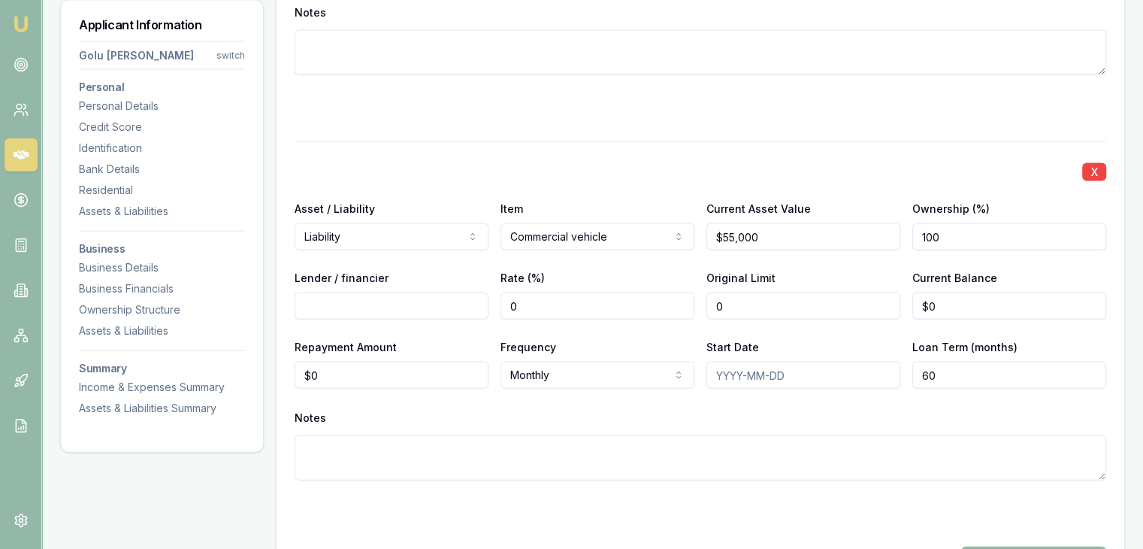
type input "$0"
click at [337, 365] on input "0" at bounding box center [392, 375] width 194 height 27
type input "$978"
click at [526, 431] on div "Notes" at bounding box center [701, 444] width 812 height 74
click at [722, 374] on input "Start Date" at bounding box center [804, 375] width 194 height 27
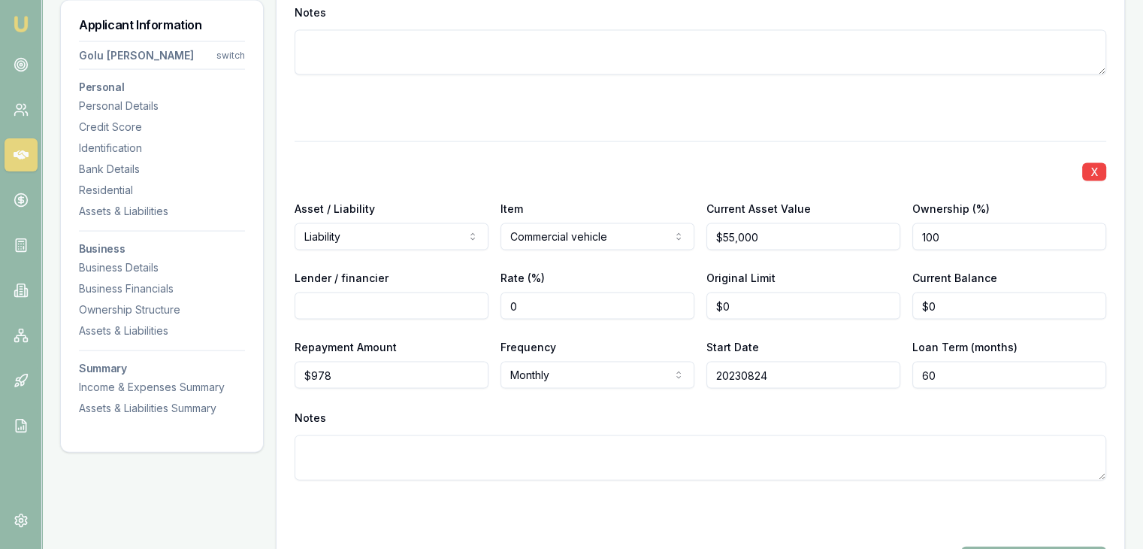
type input "20230824"
click at [695, 401] on div "X Asset / Liability Liability Asset Liability Item Commercial vehicle Cash Comm…" at bounding box center [701, 331] width 812 height 381
click at [773, 368] on input "20230824" at bounding box center [804, 375] width 194 height 27
type input "2"
type input "[DATE]"
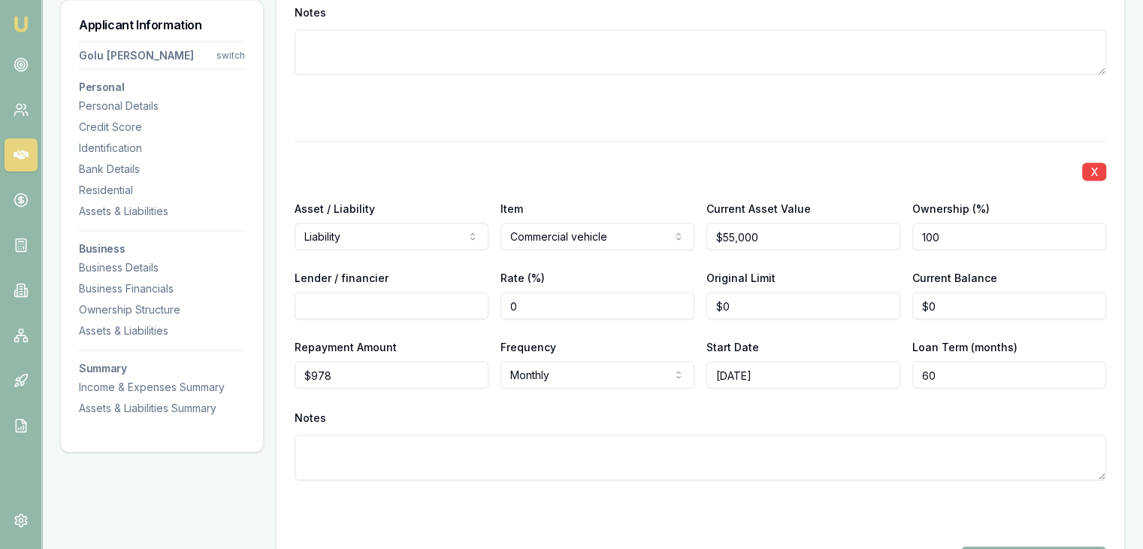
click at [992, 395] on div "X Asset / Liability Liability Asset Liability Item Commercial vehicle Cash Comm…" at bounding box center [701, 331] width 812 height 381
click at [446, 306] on input "Lender / financier" at bounding box center [392, 305] width 194 height 27
click at [547, 309] on input "0" at bounding box center [598, 305] width 194 height 27
type input "015.70"
click at [493, 425] on div "Notes" at bounding box center [701, 418] width 812 height 23
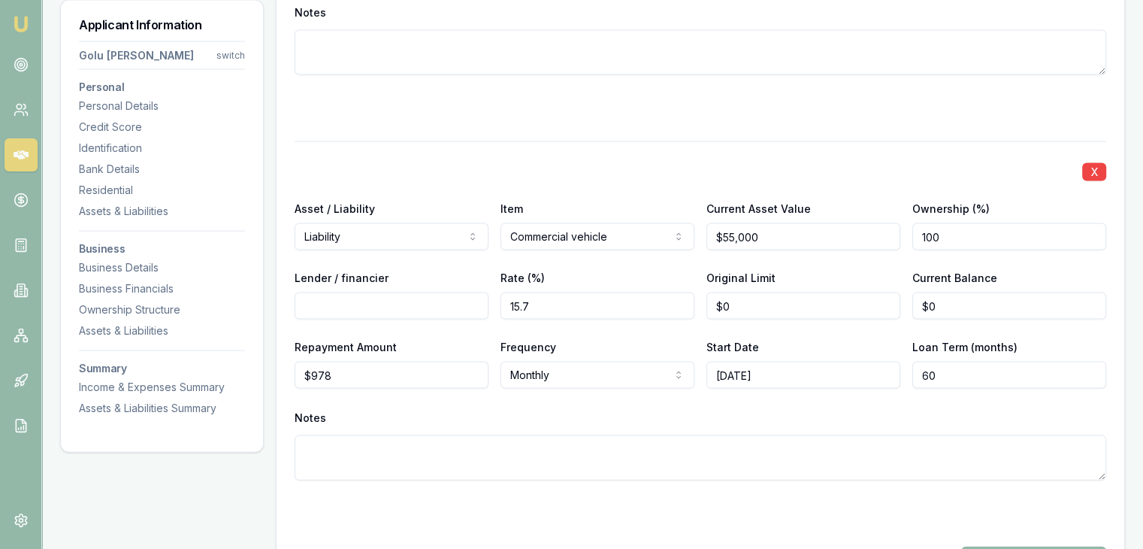
click at [349, 310] on input "Lender / financier" at bounding box center [392, 305] width 194 height 27
type input "Automative Finance"
click at [474, 420] on div "Notes" at bounding box center [701, 418] width 812 height 23
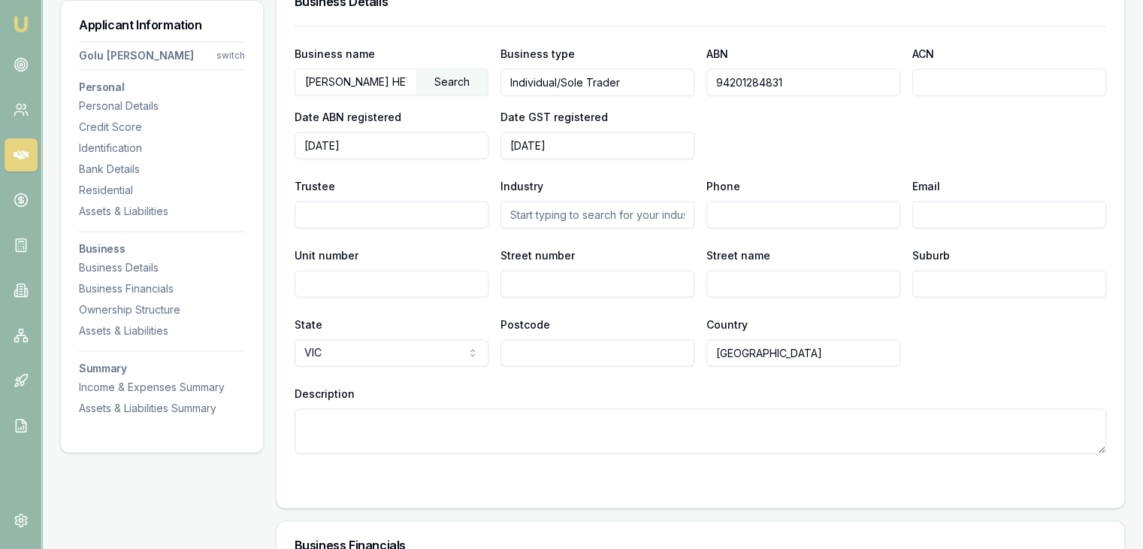
scroll to position [2084, 0]
click at [515, 375] on div "Business name [PERSON_NAME] HEWAGE [PERSON_NAME] Search Business type Individua…" at bounding box center [701, 240] width 812 height 428
click at [526, 213] on input "text" at bounding box center [598, 214] width 194 height 27
type input "b"
click at [498, 375] on div "Business name [PERSON_NAME] HEWAGE [PERSON_NAME] Search Business type Individua…" at bounding box center [701, 240] width 812 height 428
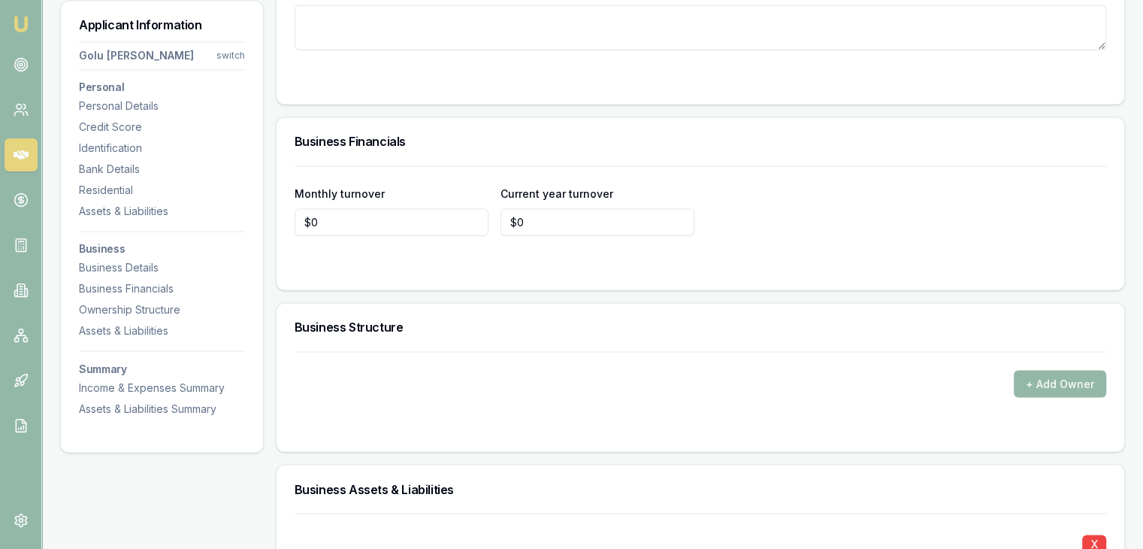
scroll to position [2487, 0]
click at [364, 232] on input "0" at bounding box center [392, 222] width 194 height 27
type input "$10,000"
click at [363, 271] on div "Monthly turnover $10,000 Current year turnover $0" at bounding box center [701, 228] width 848 height 124
type input "0"
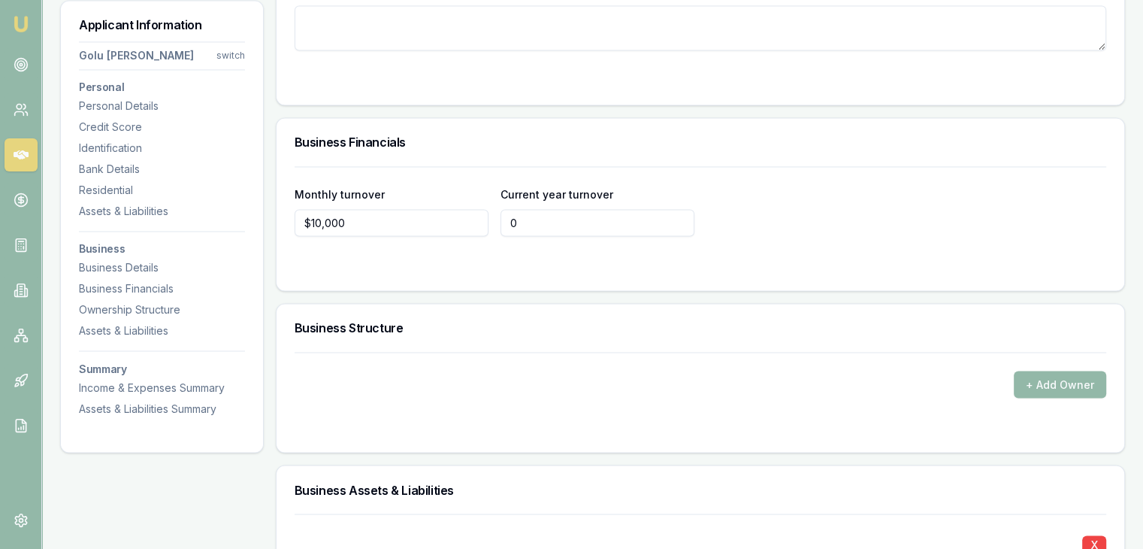
click at [531, 221] on input "0" at bounding box center [598, 222] width 194 height 27
type input "$100,000"
click at [474, 248] on form "Monthly turnover $10,000 Current year turnover $100,000" at bounding box center [701, 219] width 812 height 106
click at [395, 214] on input "10000" at bounding box center [392, 222] width 194 height 27
type input "1"
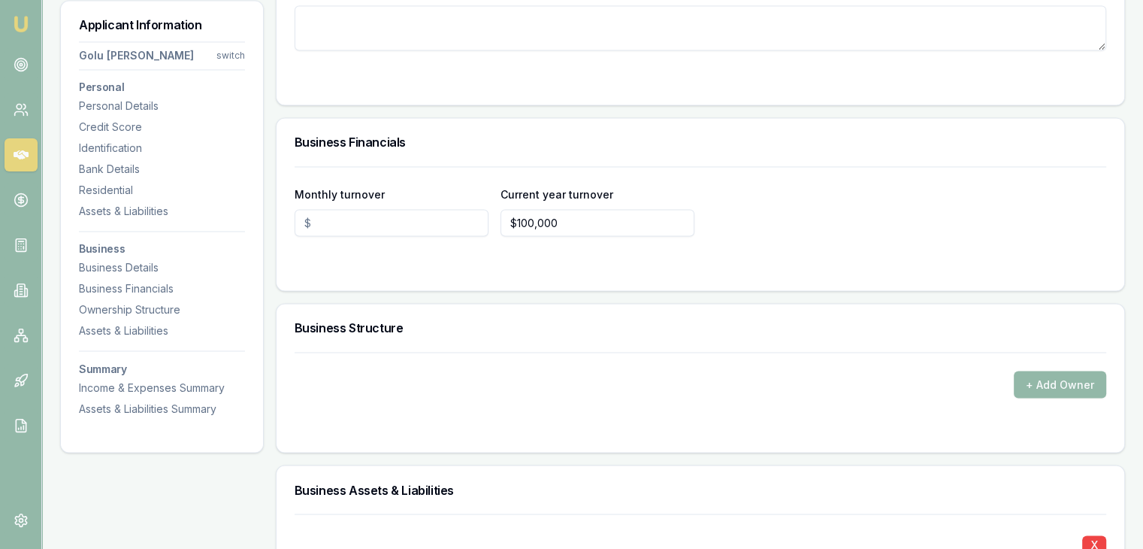
click at [419, 304] on div "Business Structure" at bounding box center [701, 328] width 848 height 48
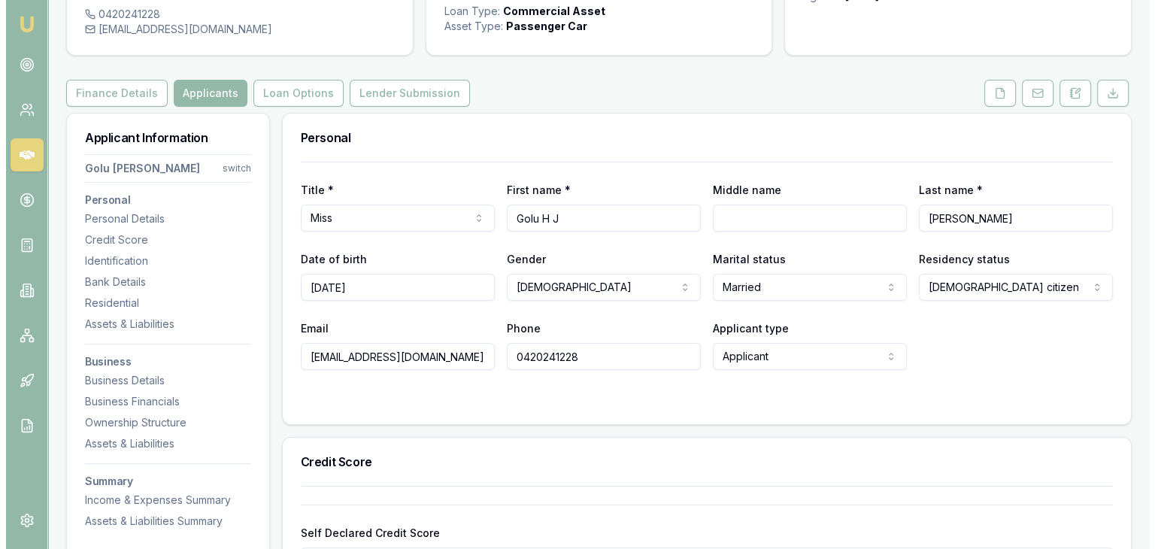
scroll to position [0, 0]
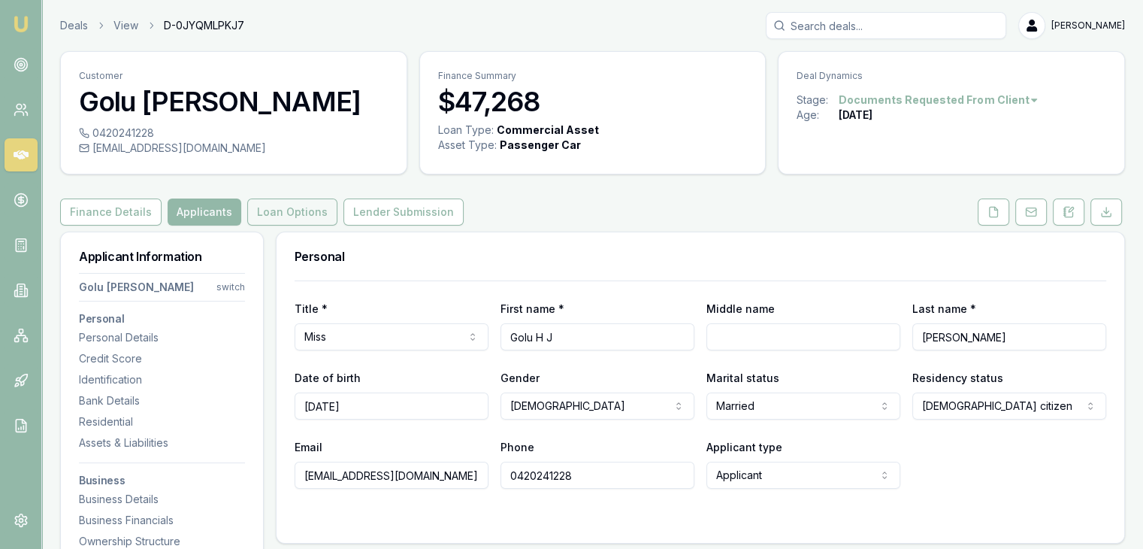
click at [271, 214] on button "Loan Options" at bounding box center [292, 211] width 90 height 27
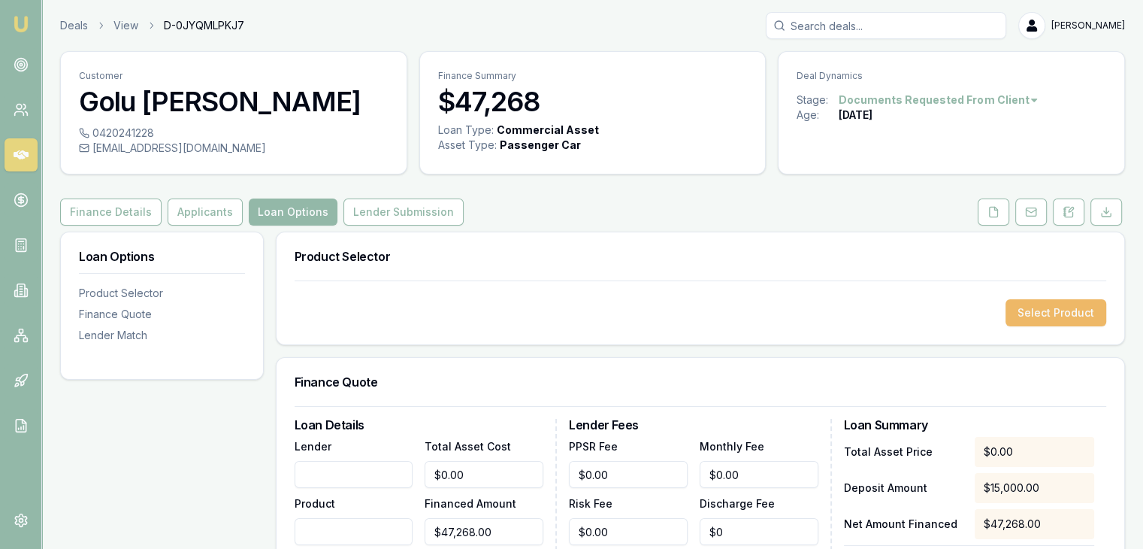
click at [1095, 317] on button "Select Product" at bounding box center [1056, 312] width 101 height 27
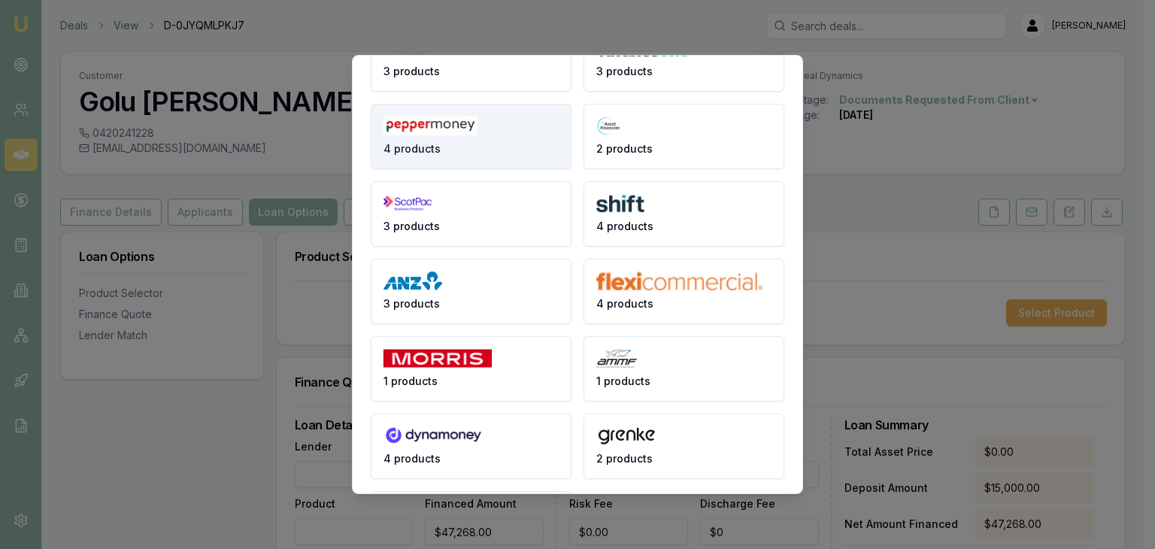
scroll to position [229, 0]
click at [504, 375] on button "1 products" at bounding box center [471, 367] width 201 height 65
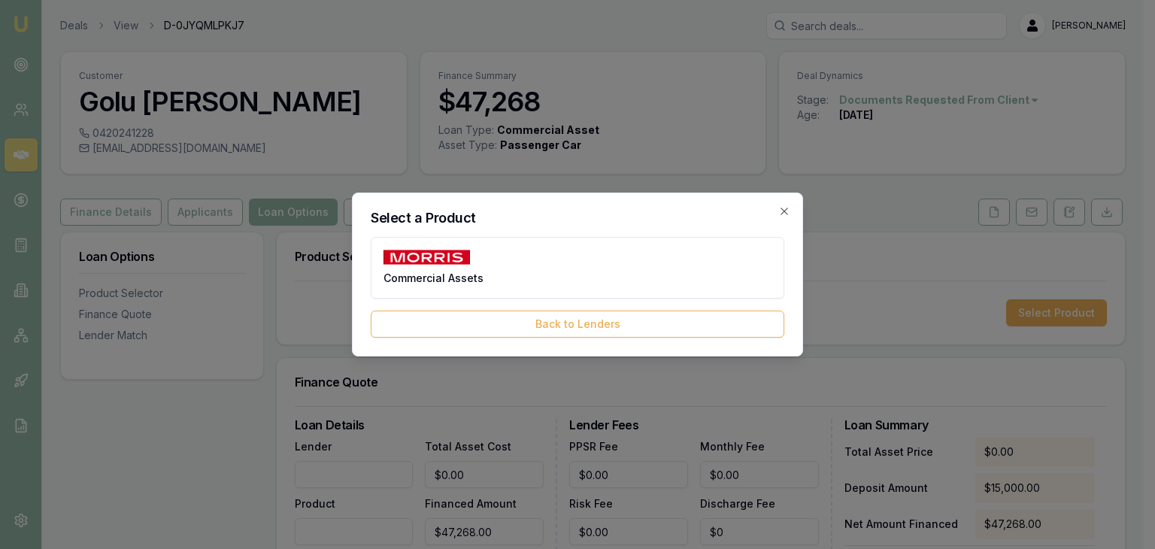
scroll to position [0, 0]
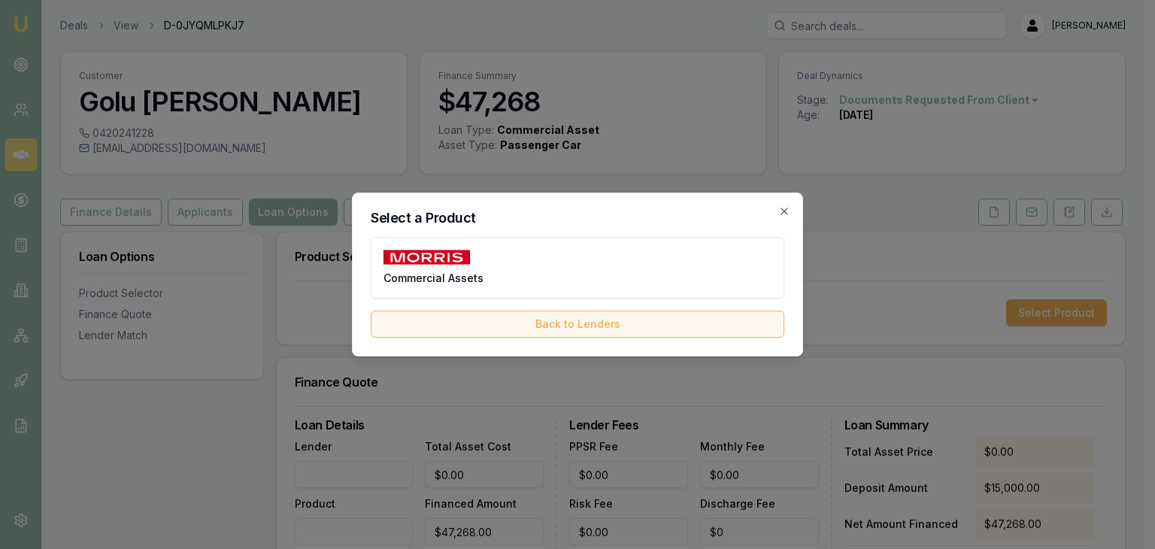
click at [535, 324] on button "Back to Lenders" at bounding box center [577, 323] width 413 height 27
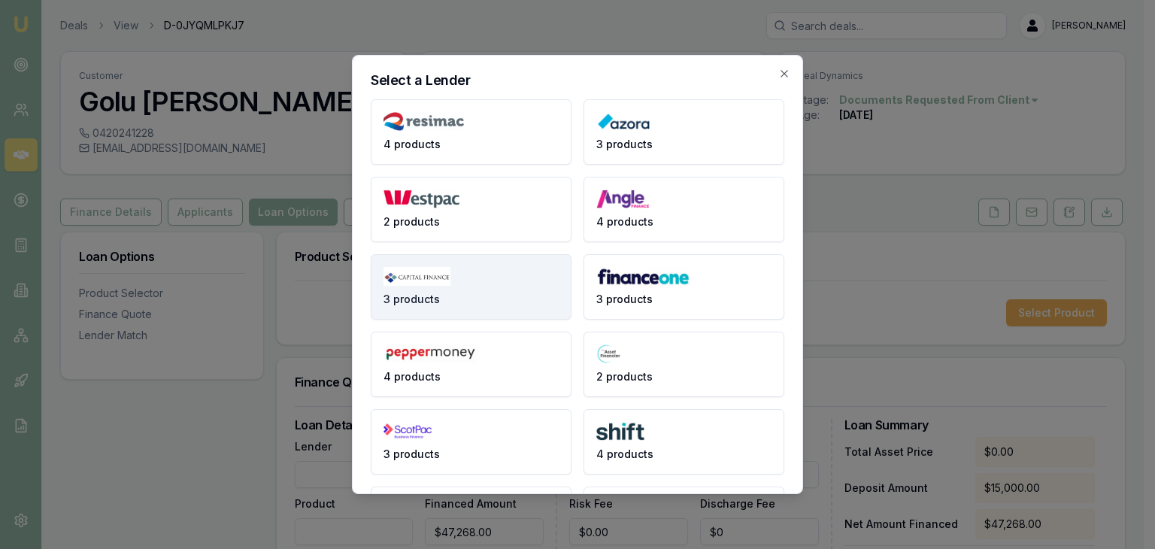
scroll to position [306, 0]
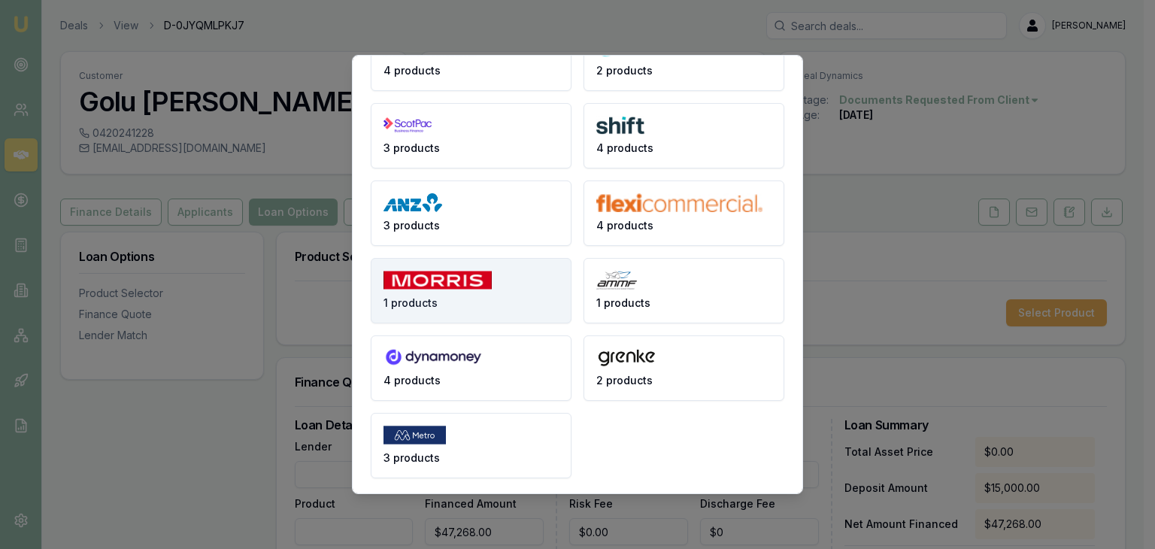
click at [453, 274] on img at bounding box center [437, 280] width 108 height 19
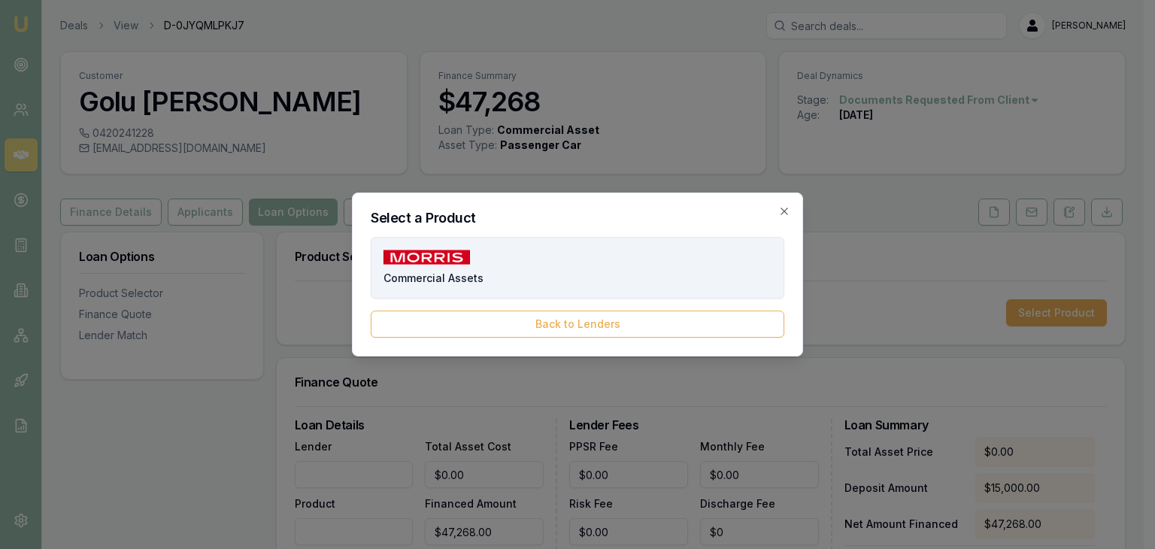
click at [478, 259] on button "Commercial Assets" at bounding box center [577, 268] width 413 height 62
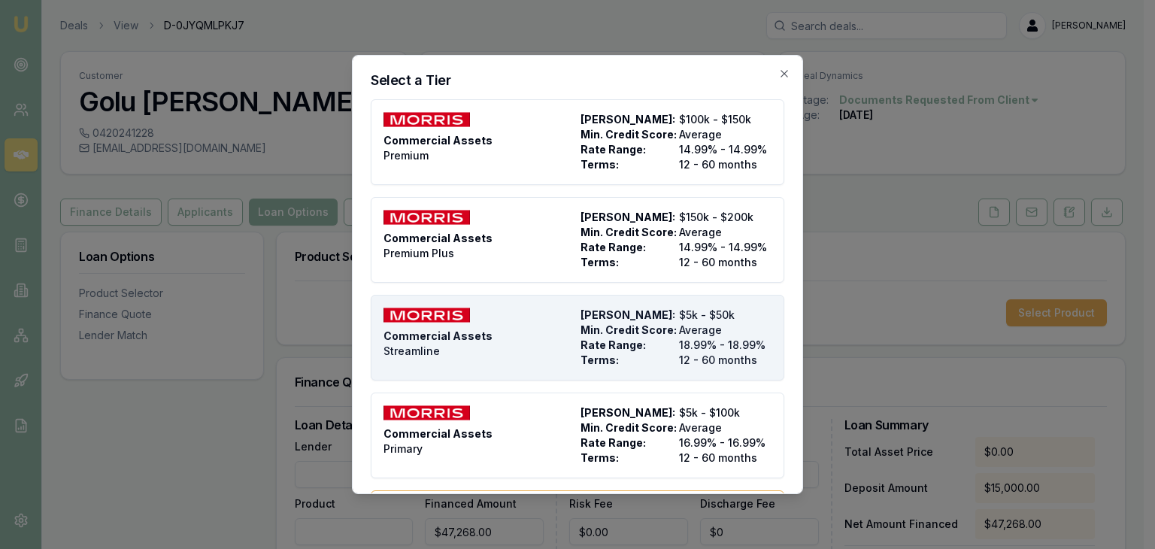
click at [488, 336] on div "Commercial Assets Streamline" at bounding box center [478, 337] width 191 height 60
type input "[PERSON_NAME] Finance"
type input "Commercial Assets"
type input "Streamline"
type input "18.99"
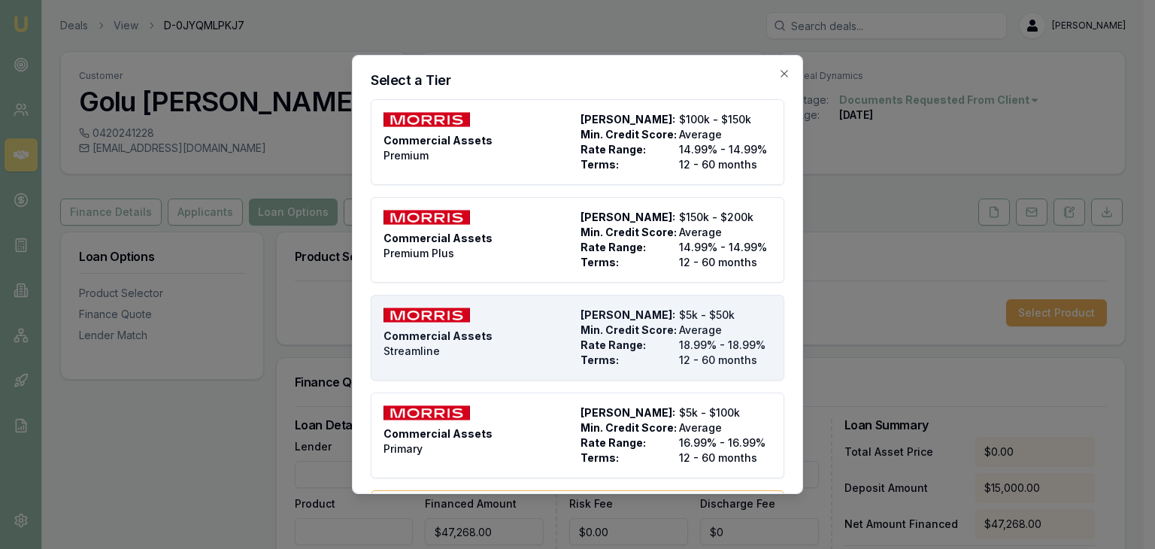
type input "12"
type input "$650.00"
type input "8"
type input "$3,781.44"
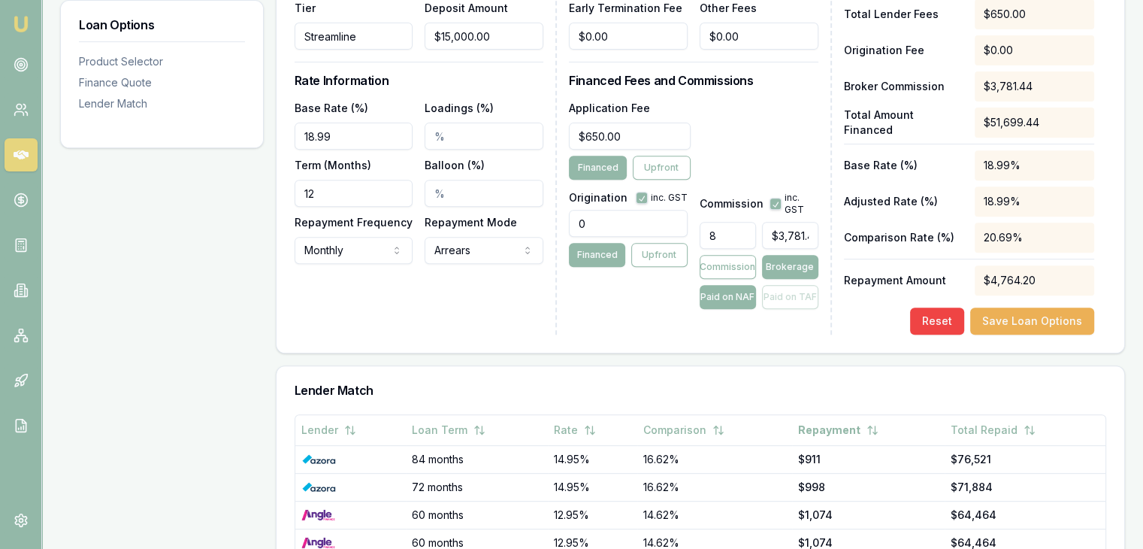
scroll to position [586, 0]
click at [457, 195] on input "Balloon (%)" at bounding box center [484, 192] width 119 height 27
click at [443, 304] on div "Loan Details Lender [PERSON_NAME] Finance Product Commercial Assets Tier Stream…" at bounding box center [426, 99] width 262 height 468
click at [471, 193] on input "4.00%" at bounding box center [484, 192] width 119 height 27
type input "4"
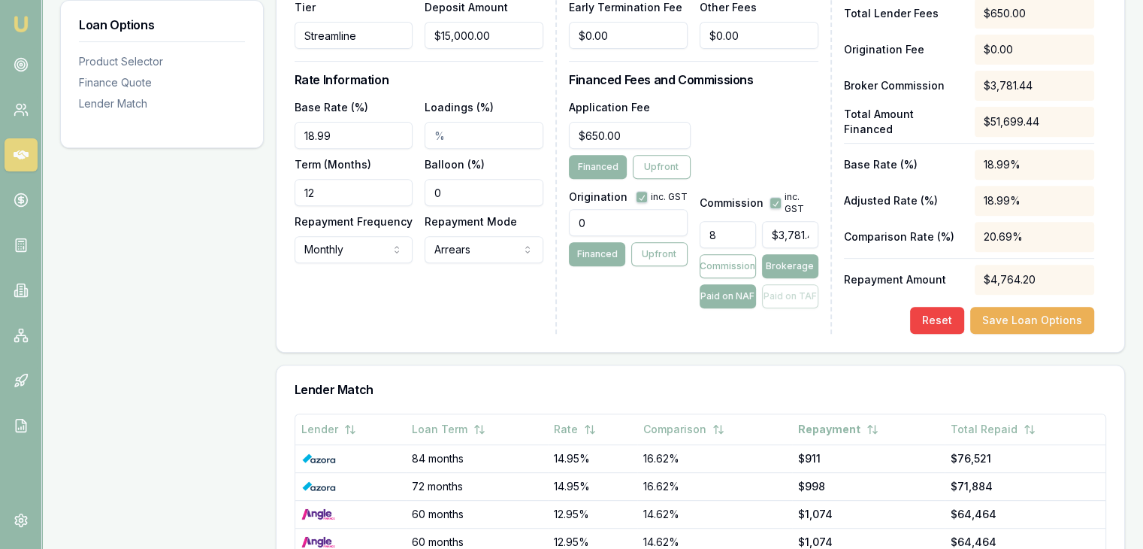
type input "0"
click at [468, 281] on div "Loan Details Lender [PERSON_NAME] Finance Product Commercial Assets Tier Stream…" at bounding box center [426, 99] width 262 height 468
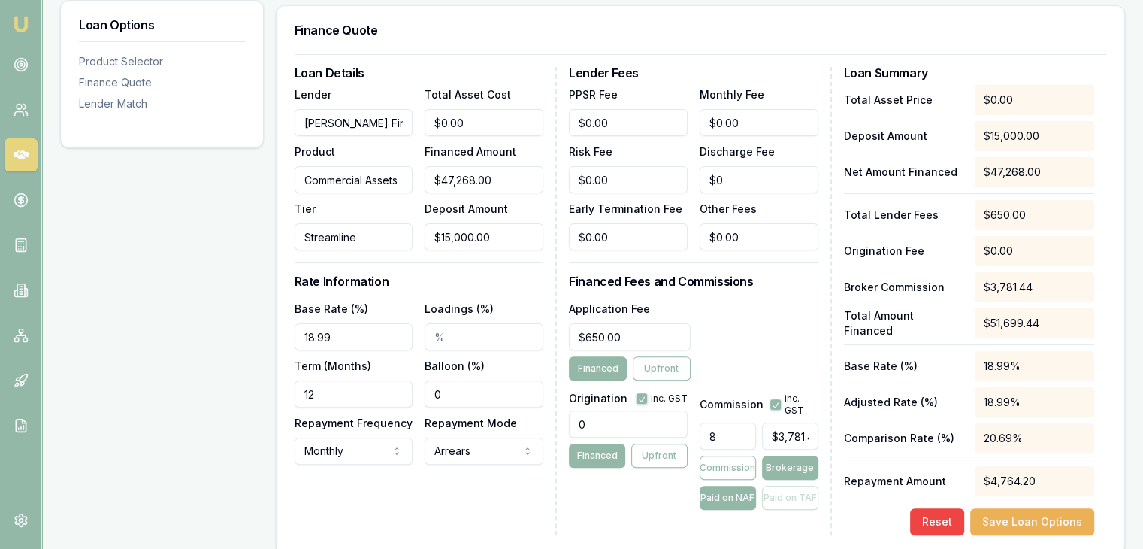
scroll to position [383, 0]
click at [467, 120] on input "0" at bounding box center [484, 124] width 119 height 27
type input "06"
type input "$0.00"
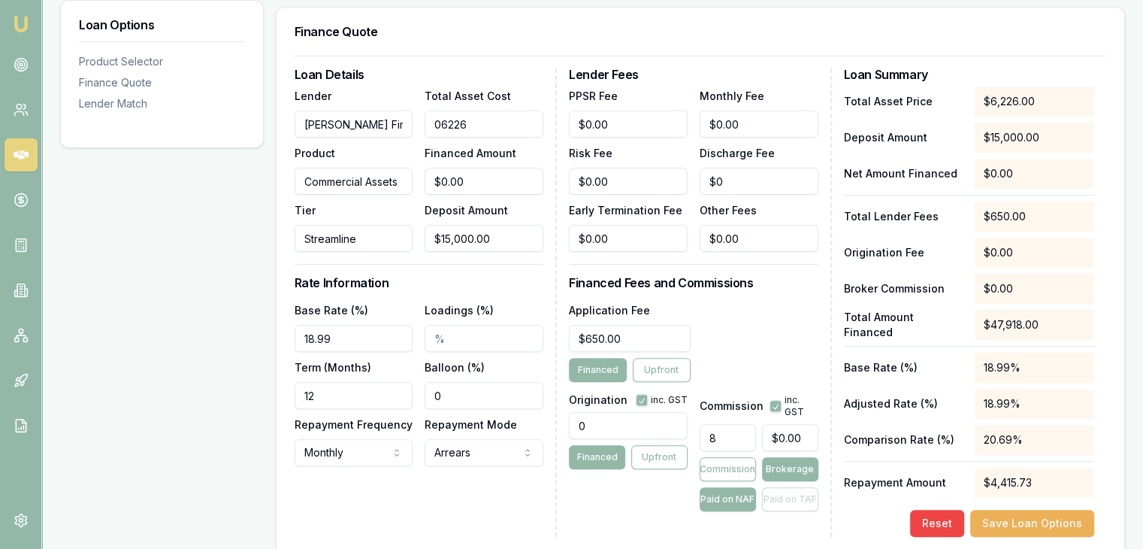
type input "062268"
type input "$47,268.00"
type input "$3,781.44"
type input "$62,268.00"
click at [492, 70] on h3 "Loan Details" at bounding box center [419, 74] width 249 height 12
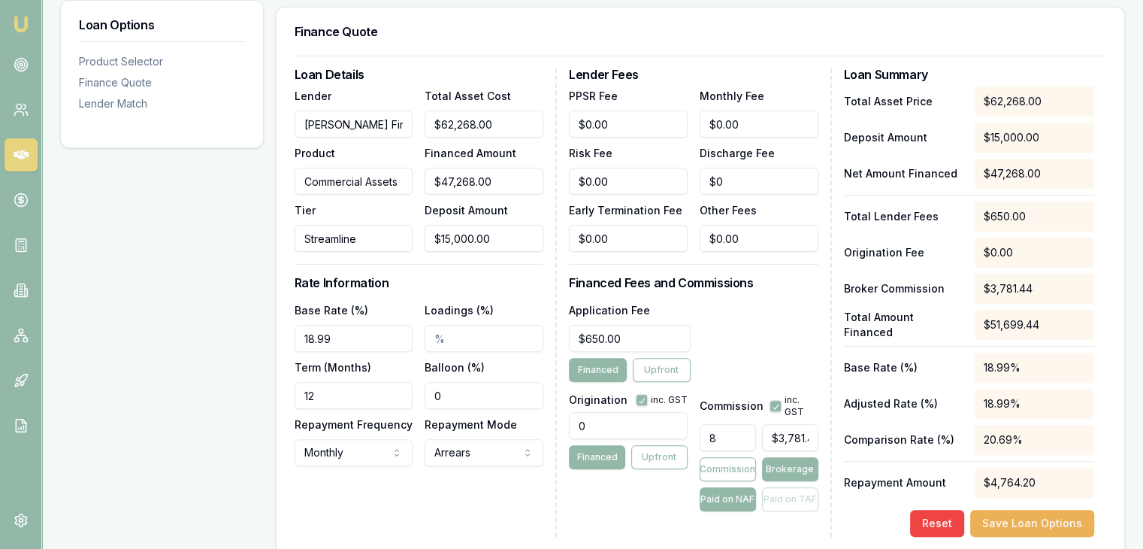
click at [508, 295] on div "Loan Details Lender [PERSON_NAME] Finance Product Commercial Assets Tier Stream…" at bounding box center [426, 302] width 262 height 468
